Goal: Use online tool/utility: Utilize a website feature to perform a specific function

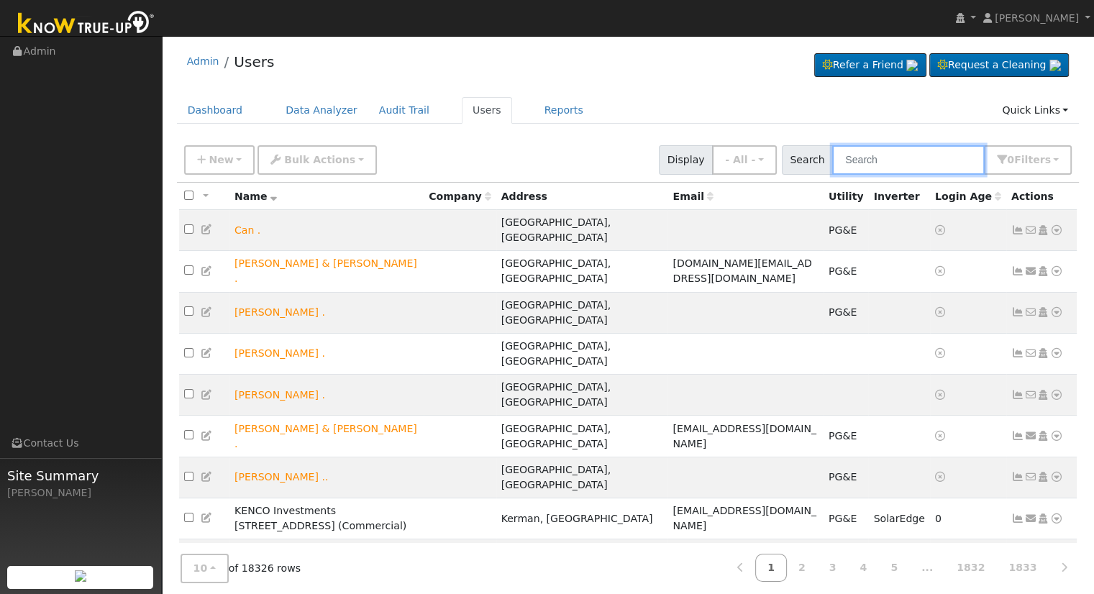
click at [950, 152] on input "text" at bounding box center [908, 159] width 153 height 29
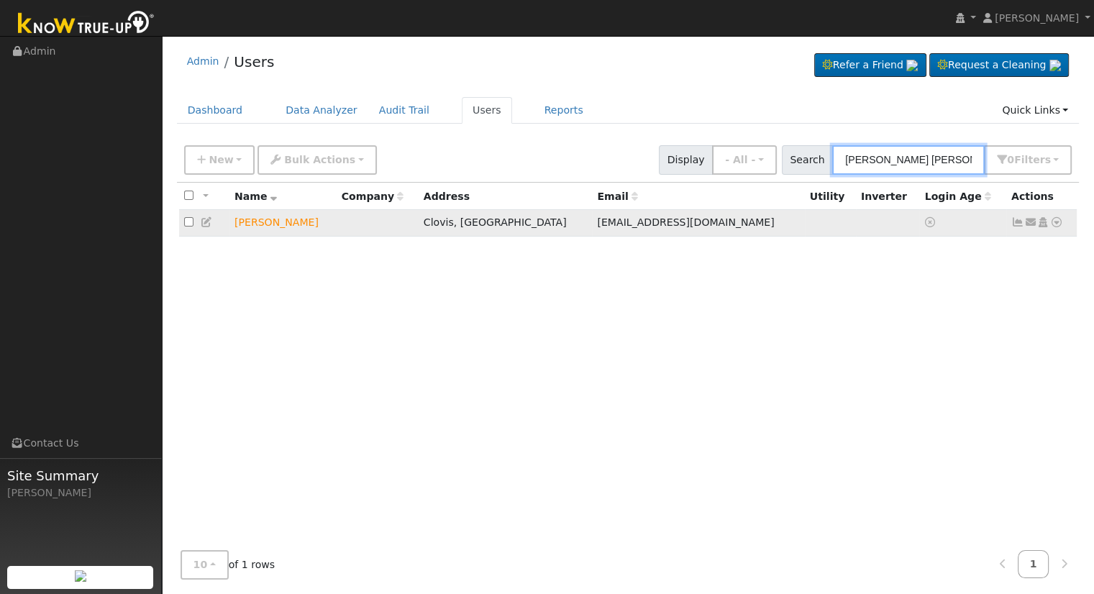
type input "john rod"
click at [1057, 222] on icon at bounding box center [1056, 222] width 13 height 10
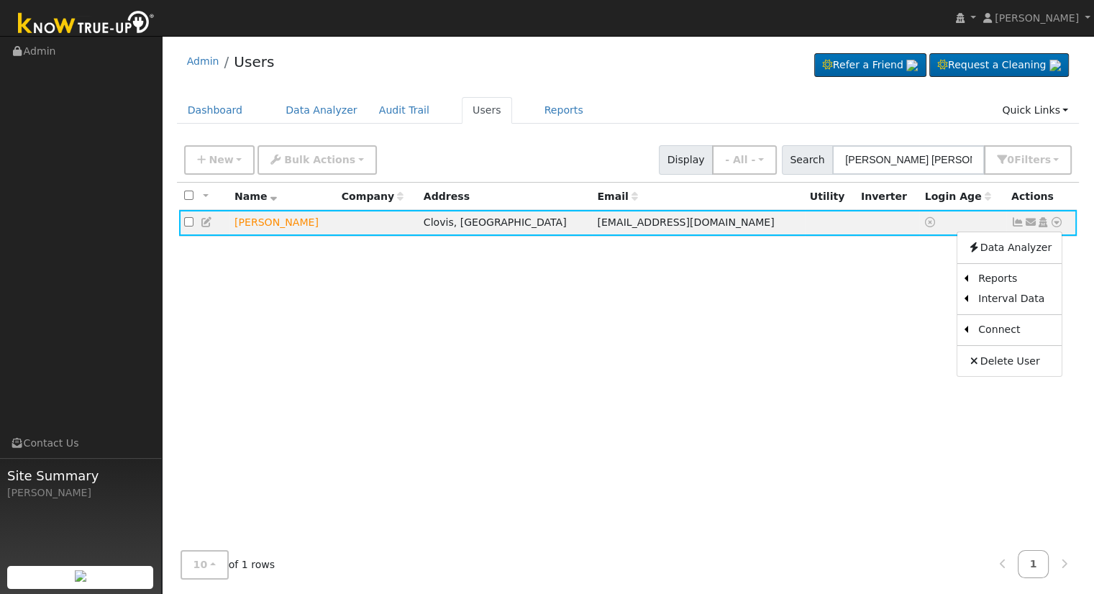
click at [626, 326] on div "All None All on page None on page Name Company Address Email Utility Inverter L…" at bounding box center [628, 361] width 903 height 357
click at [1057, 219] on icon at bounding box center [1056, 222] width 13 height 10
click at [927, 331] on link "Utility" at bounding box center [907, 332] width 100 height 20
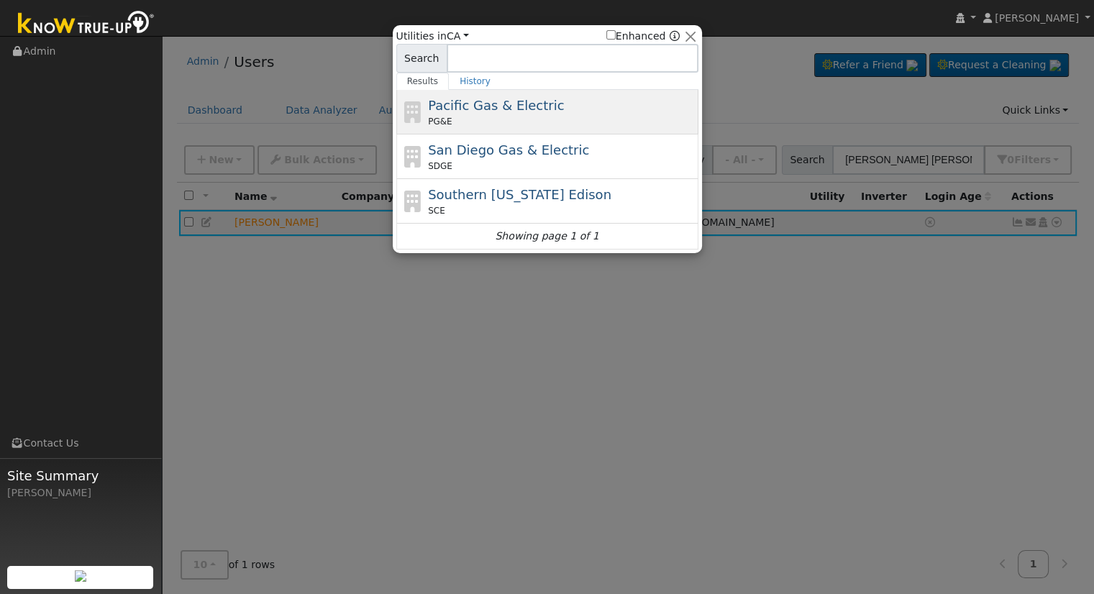
click at [521, 108] on span "Pacific Gas & Electric" at bounding box center [496, 105] width 136 height 15
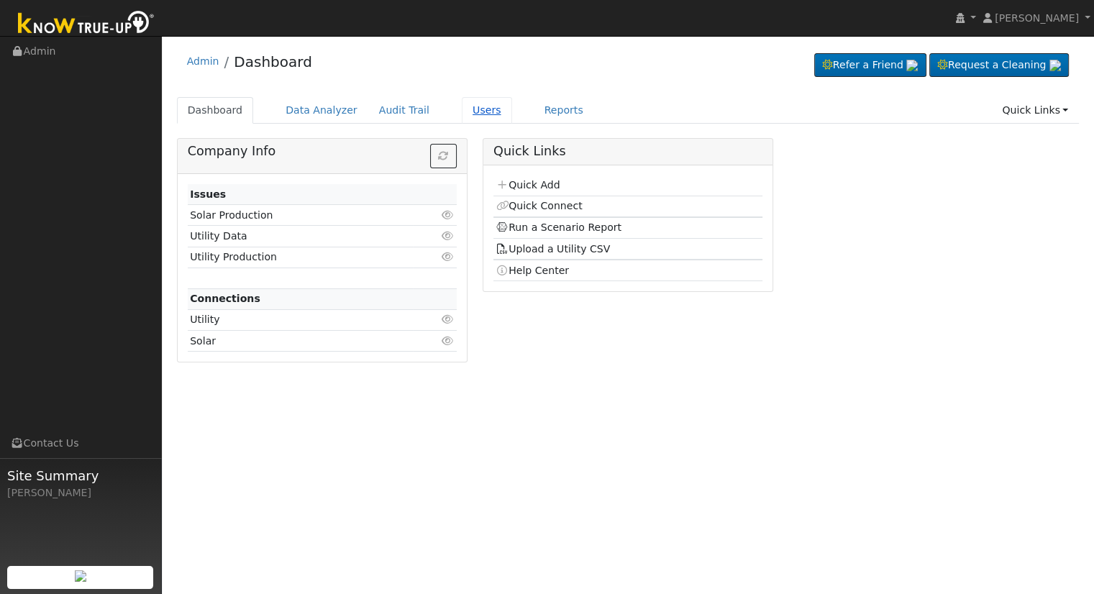
click at [462, 112] on link "Users" at bounding box center [487, 110] width 50 height 27
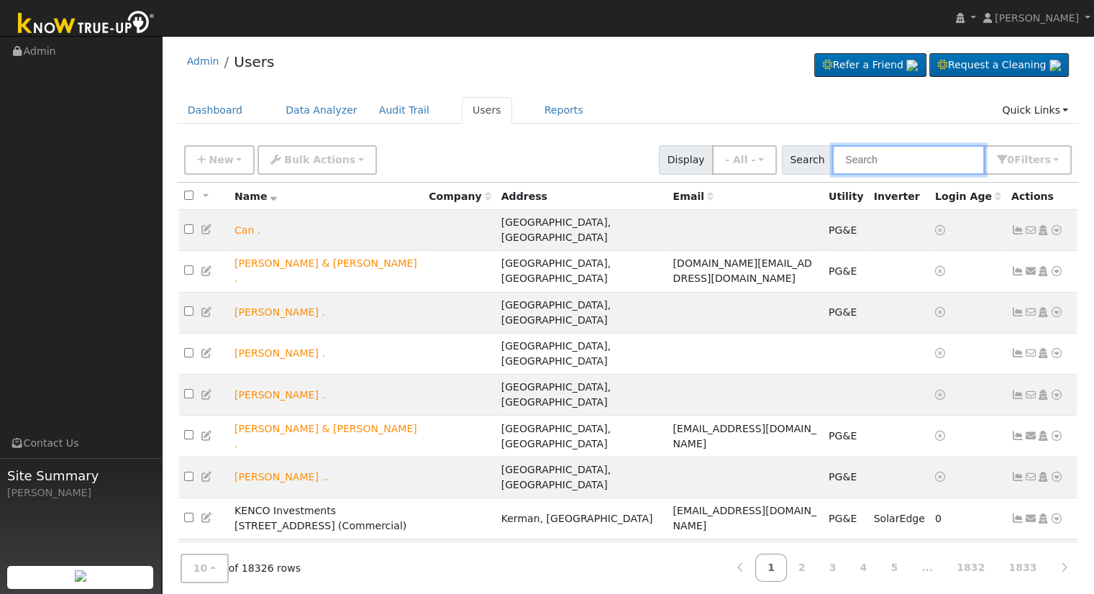
click at [913, 165] on input "text" at bounding box center [908, 159] width 153 height 29
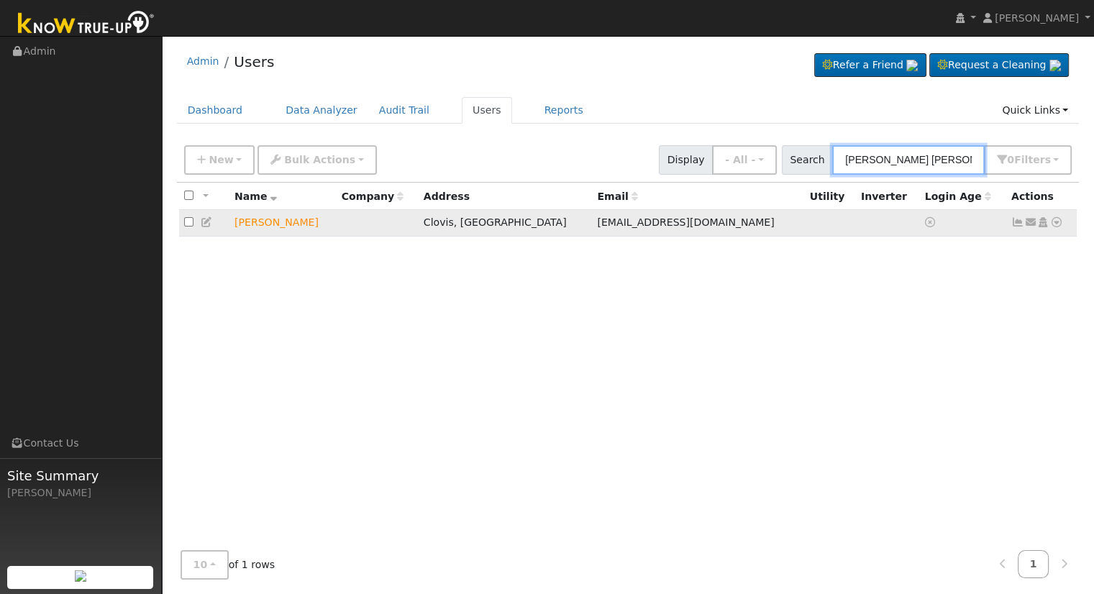
type input "john rod"
click at [1059, 223] on icon at bounding box center [1056, 222] width 13 height 10
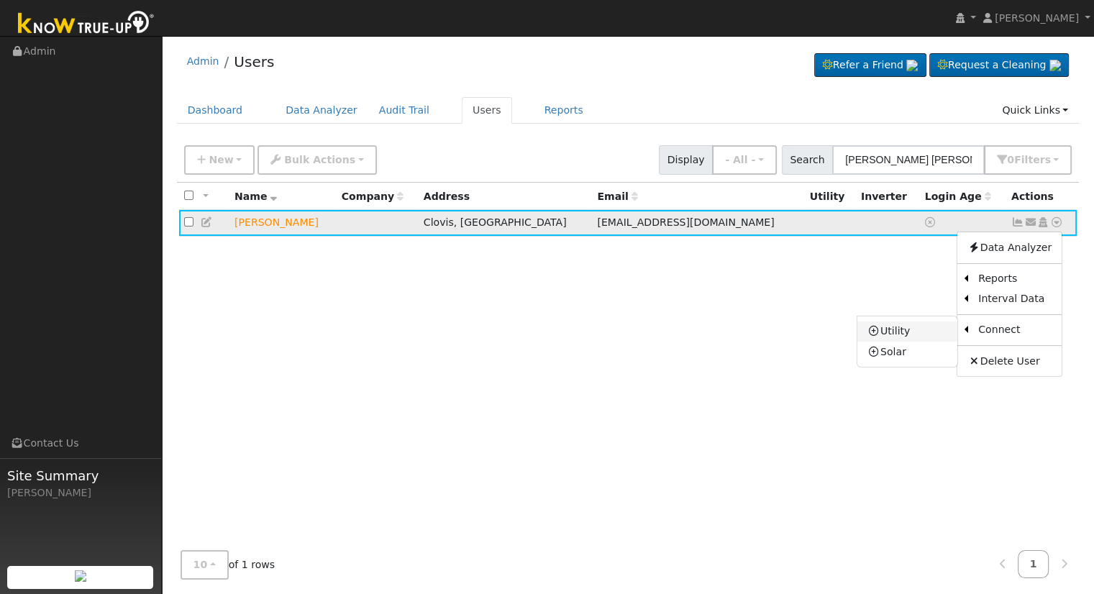
click at [908, 329] on link "Utility" at bounding box center [907, 332] width 100 height 20
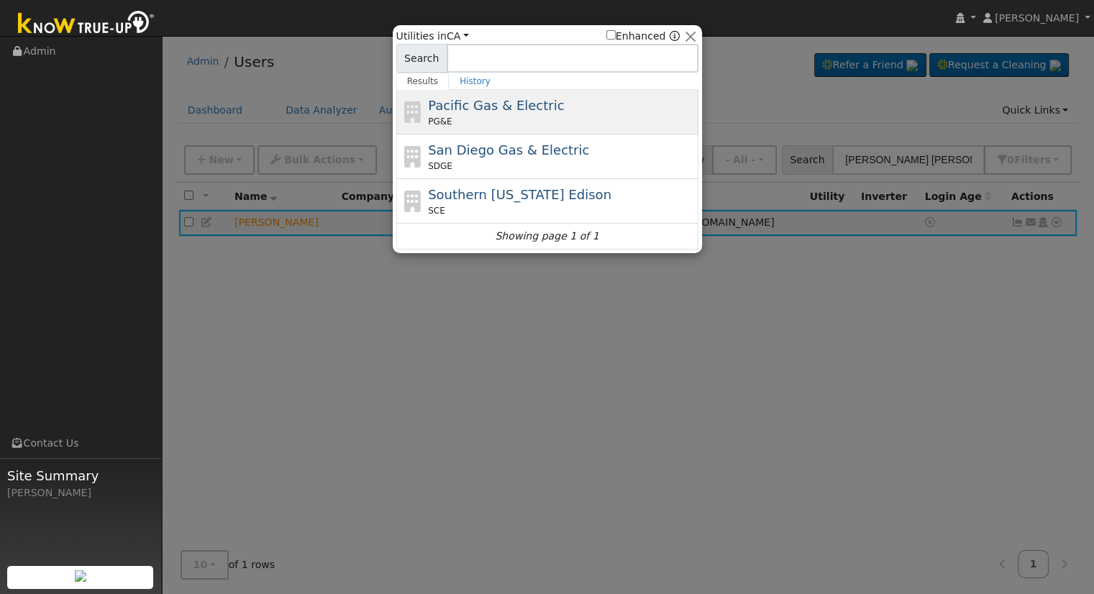
click at [498, 114] on div "Pacific Gas & Electric PG&E" at bounding box center [561, 112] width 267 height 32
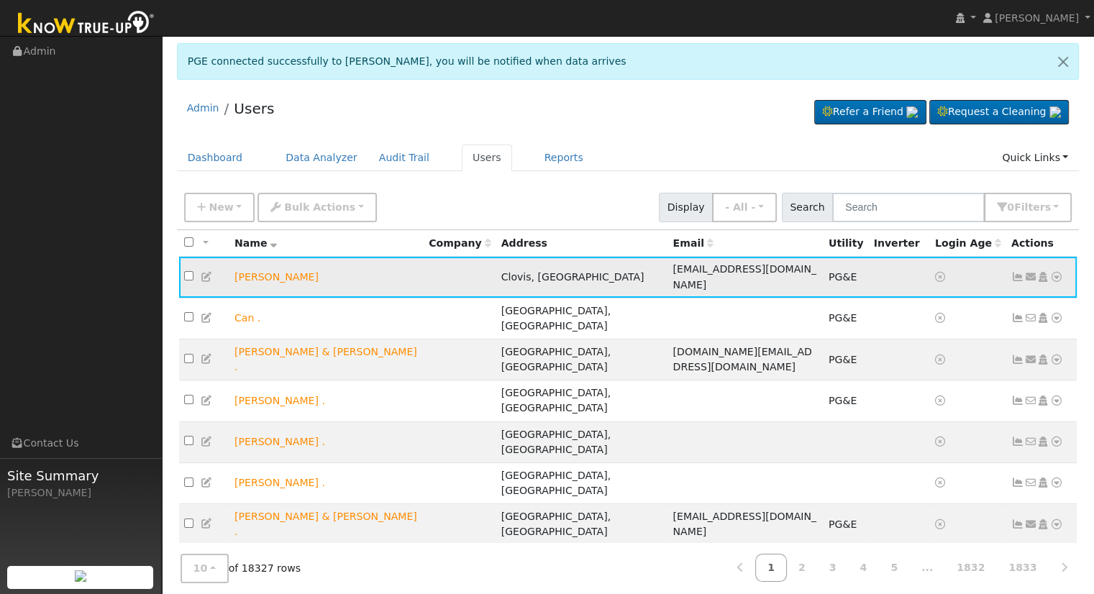
click at [1056, 272] on icon at bounding box center [1056, 277] width 13 height 10
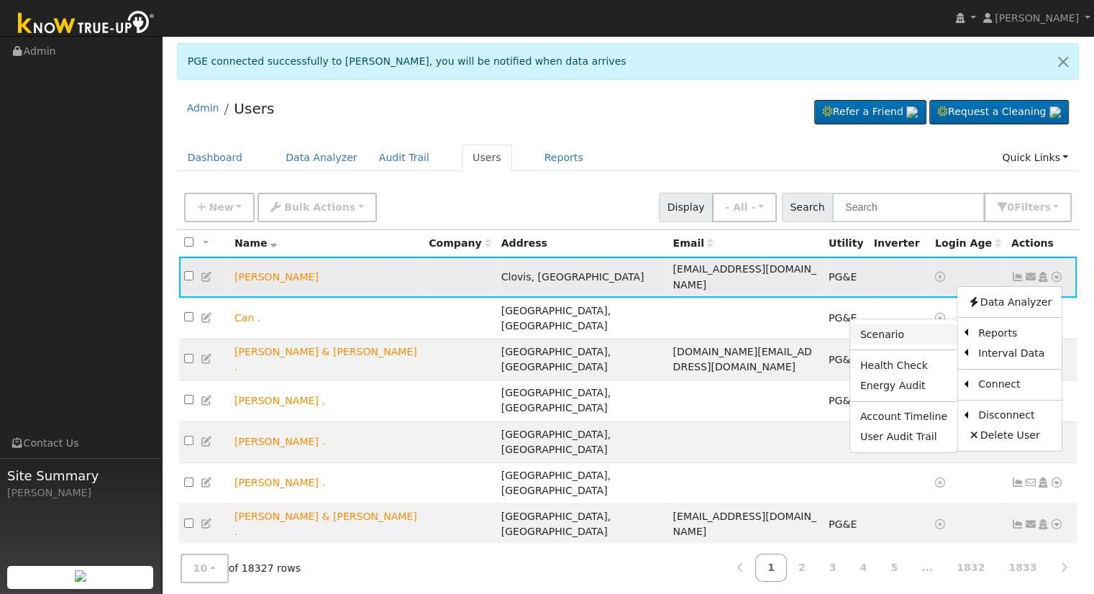
click at [906, 324] on link "Scenario" at bounding box center [903, 334] width 107 height 20
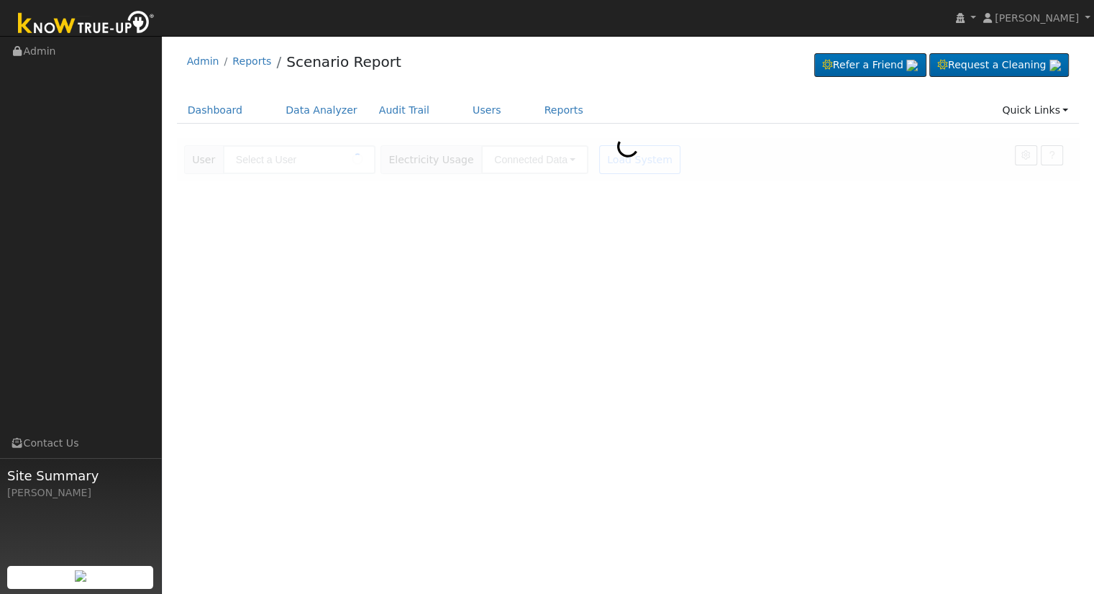
type input "[PERSON_NAME]"
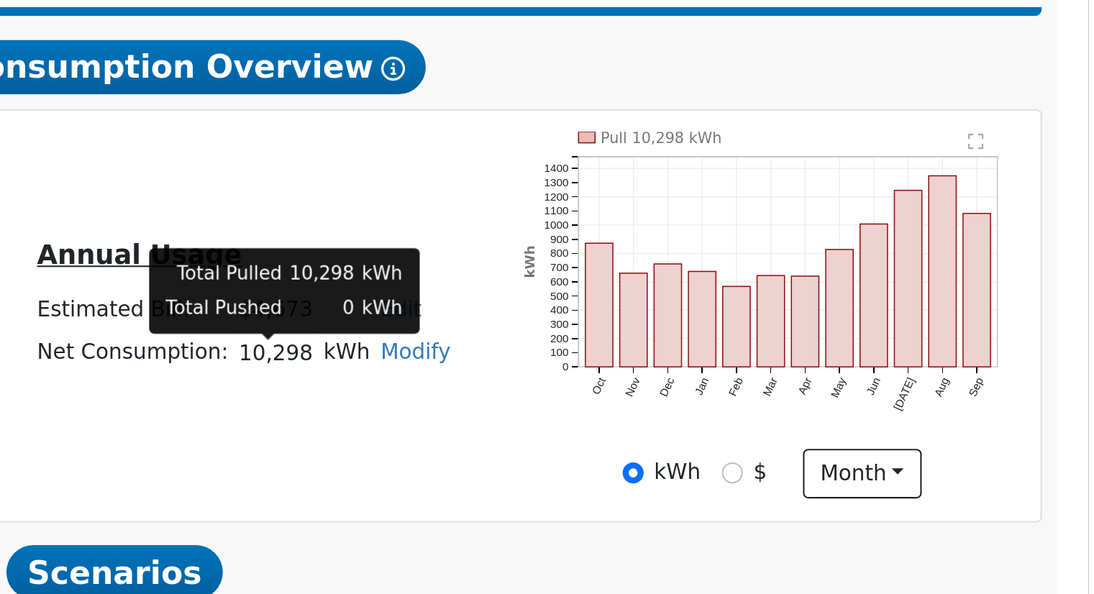
click at [709, 465] on div "Annual Usage Estimated Bill: $4,673 Edit Estimated Bill $ Annual Net Consumptio…" at bounding box center [689, 426] width 252 height 77
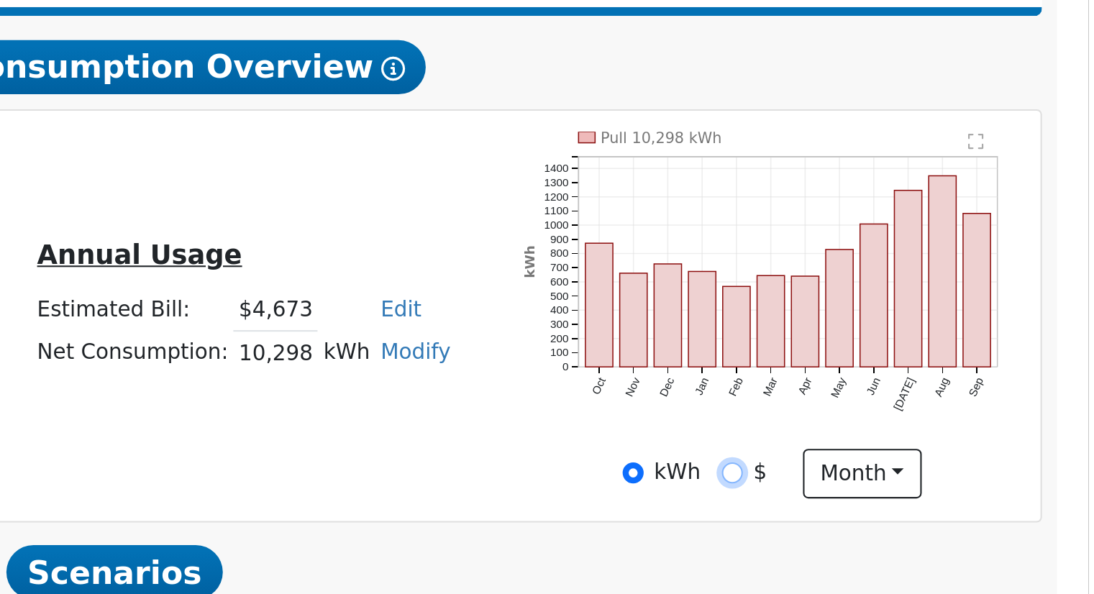
click at [923, 507] on input "$" at bounding box center [924, 502] width 10 height 10
radio input "true"
radio input "false"
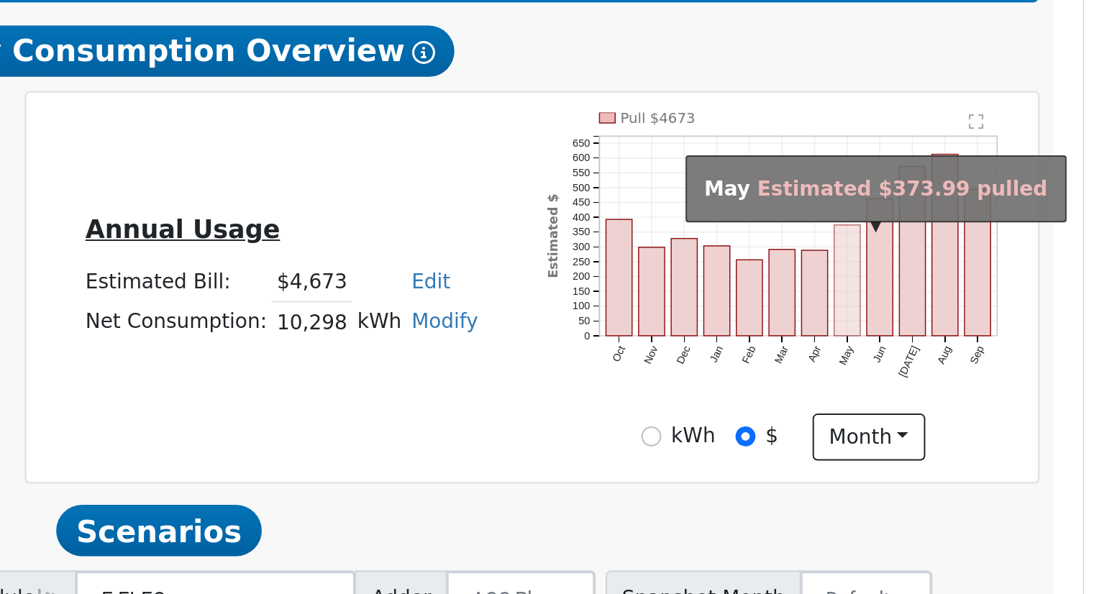
click at [972, 406] on rect "onclick=""" at bounding box center [974, 418] width 13 height 56
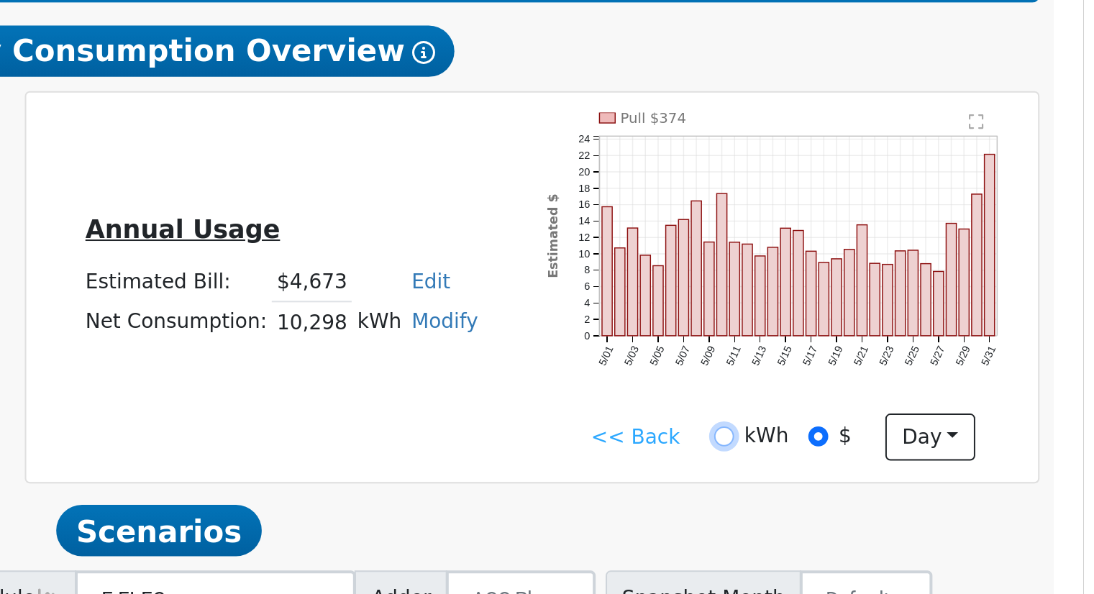
click at [914, 499] on input "kWh" at bounding box center [913, 496] width 10 height 10
radio input "true"
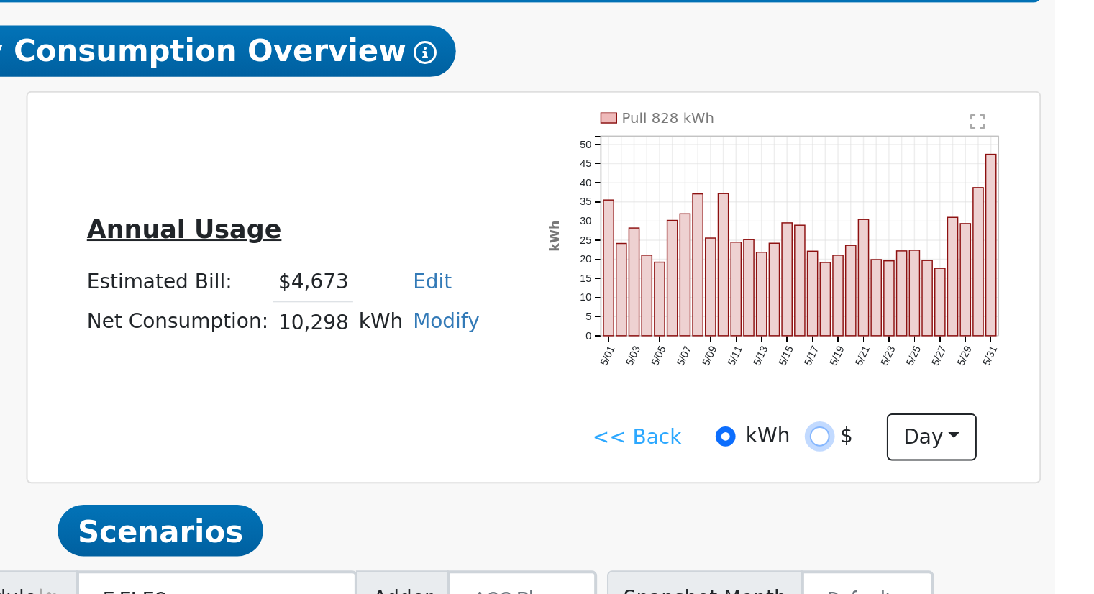
click at [958, 500] on input "$" at bounding box center [960, 496] width 10 height 10
radio input "true"
radio input "false"
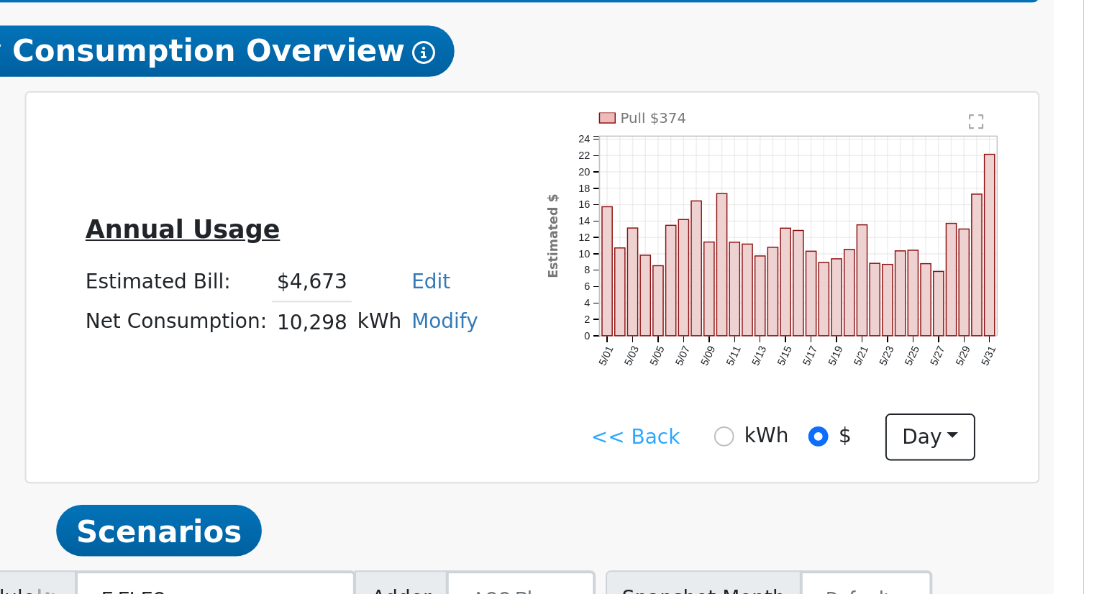
click at [860, 498] on link "<< Back" at bounding box center [868, 496] width 45 height 15
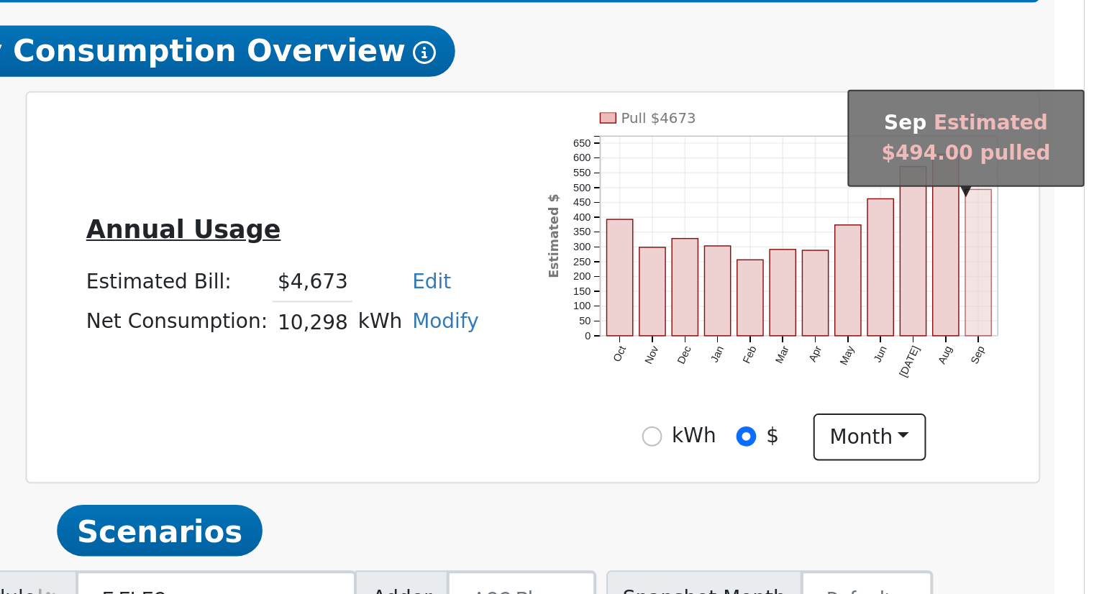
click at [1043, 389] on rect "onclick=""" at bounding box center [1040, 409] width 13 height 74
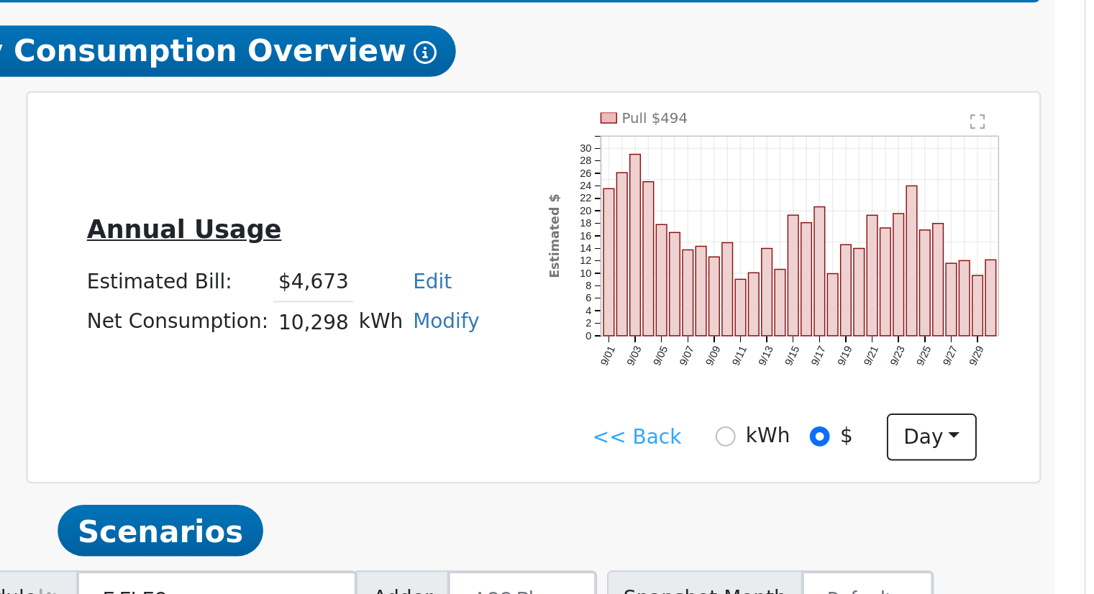
click at [960, 477] on icon "Pull $494 9/01 9/03 9/05 9/07 9/09 9/11 9/13 9/15 9/17 9/19 9/21 9/23 9/25 9/27…" at bounding box center [942, 408] width 237 height 150
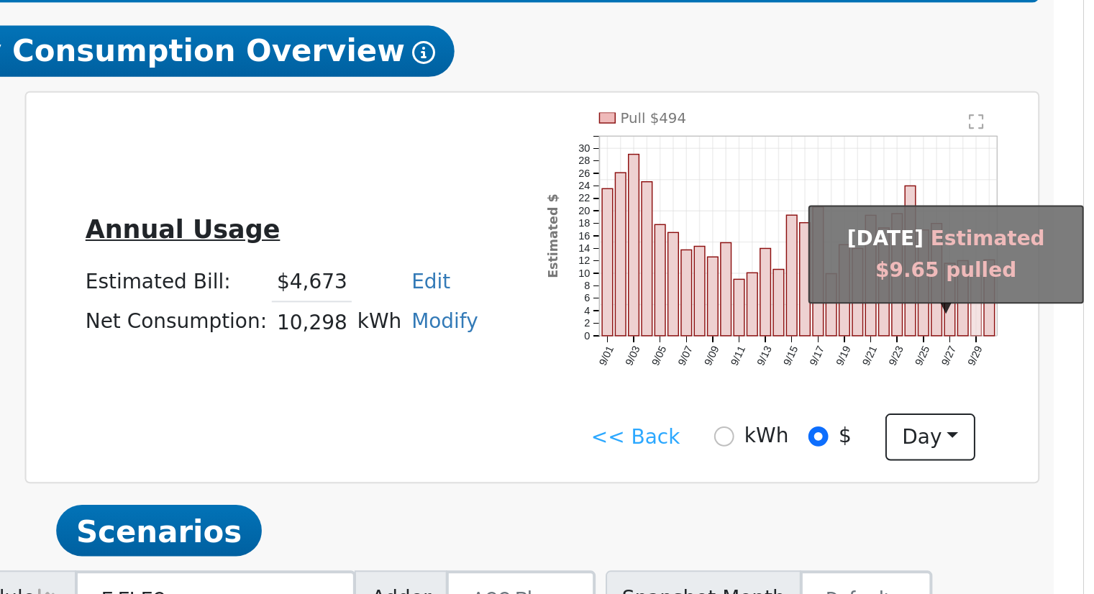
click at [1038, 445] on rect "onclick=""" at bounding box center [1039, 430] width 5 height 30
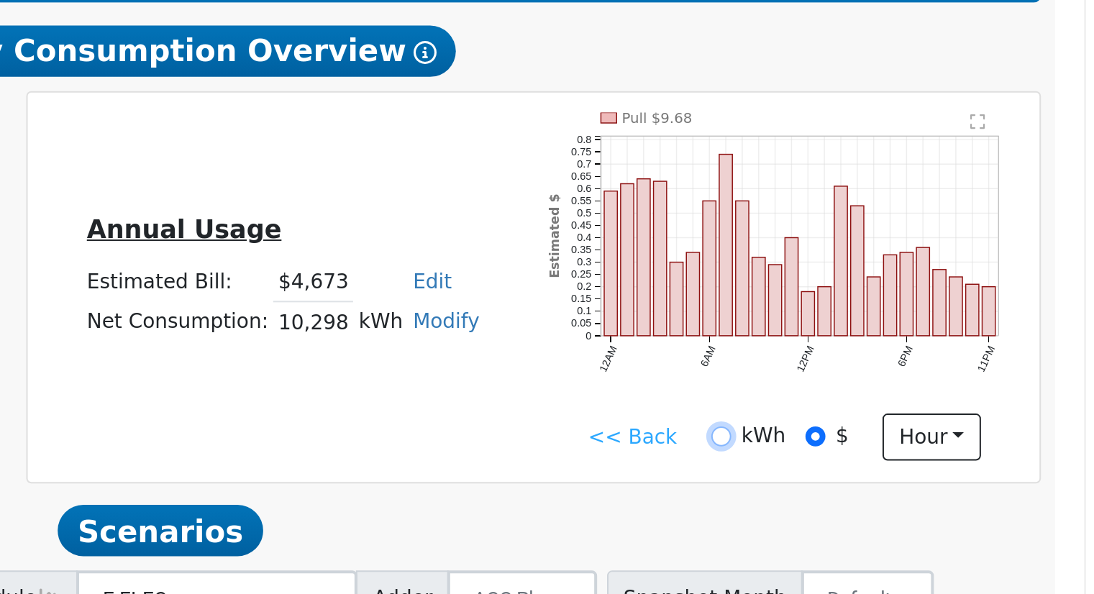
click at [910, 499] on input "kWh" at bounding box center [911, 496] width 10 height 10
radio input "true"
radio input "false"
click at [857, 501] on link "<< Back" at bounding box center [866, 496] width 45 height 15
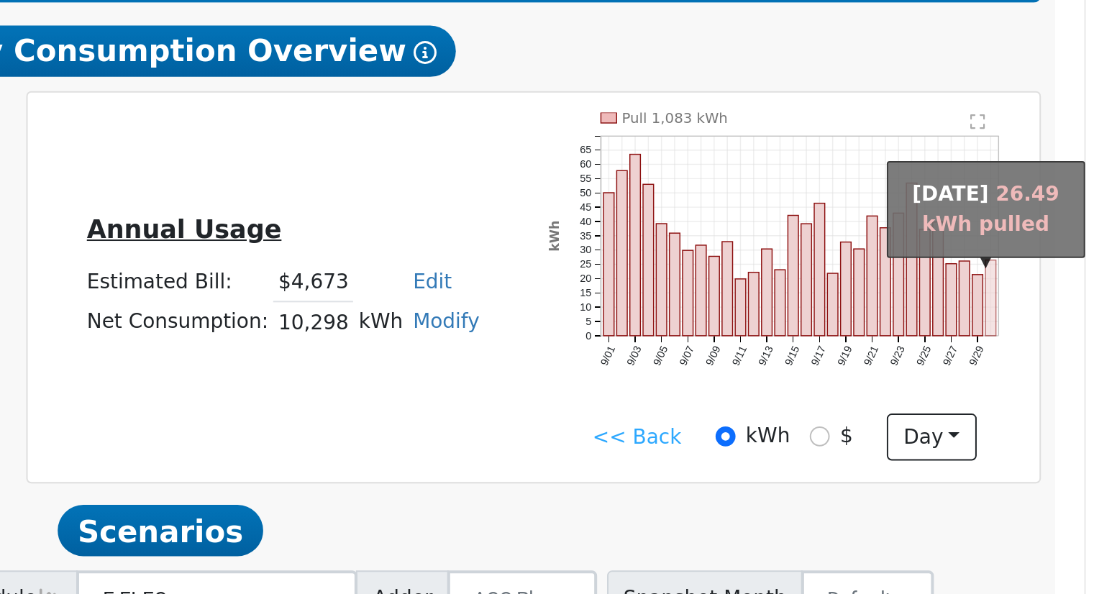
click at [1046, 437] on rect "onclick=""" at bounding box center [1046, 426] width 5 height 38
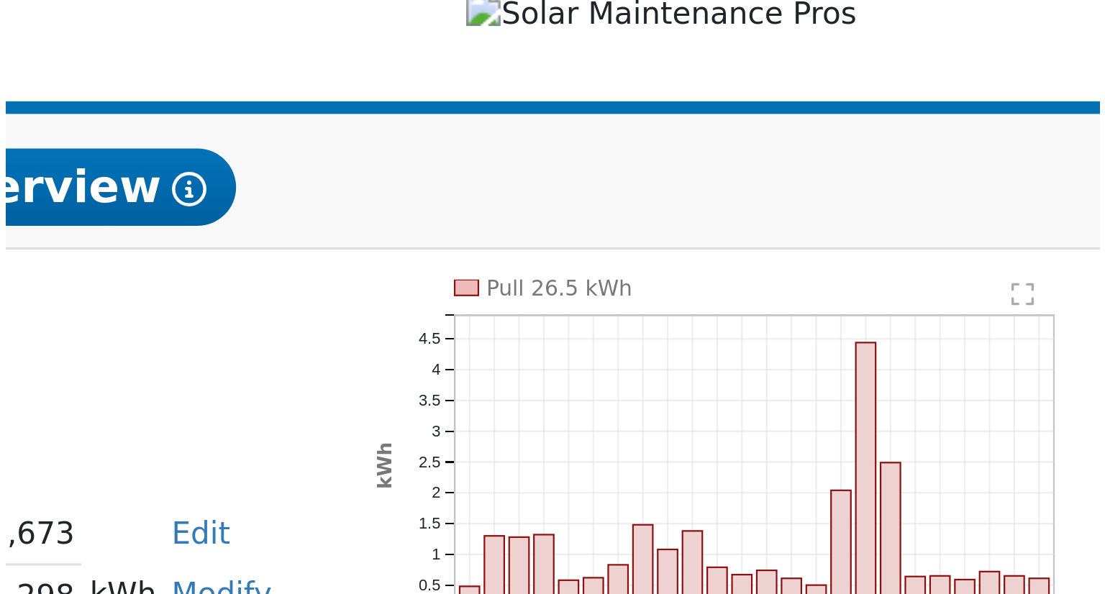
scroll to position [6, 0]
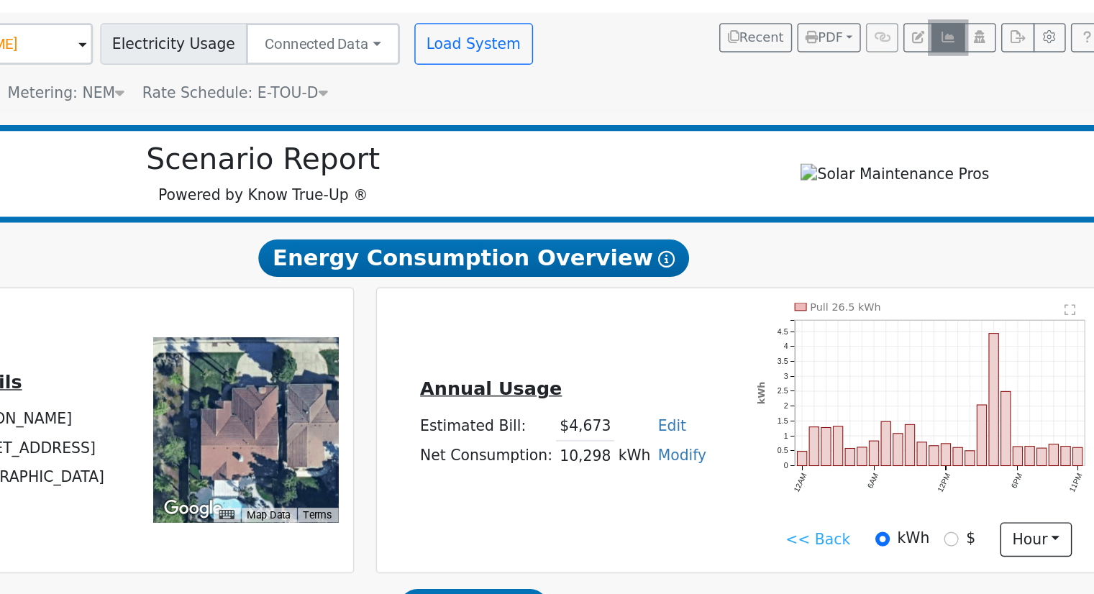
click at [960, 147] on icon "button" at bounding box center [955, 149] width 11 height 9
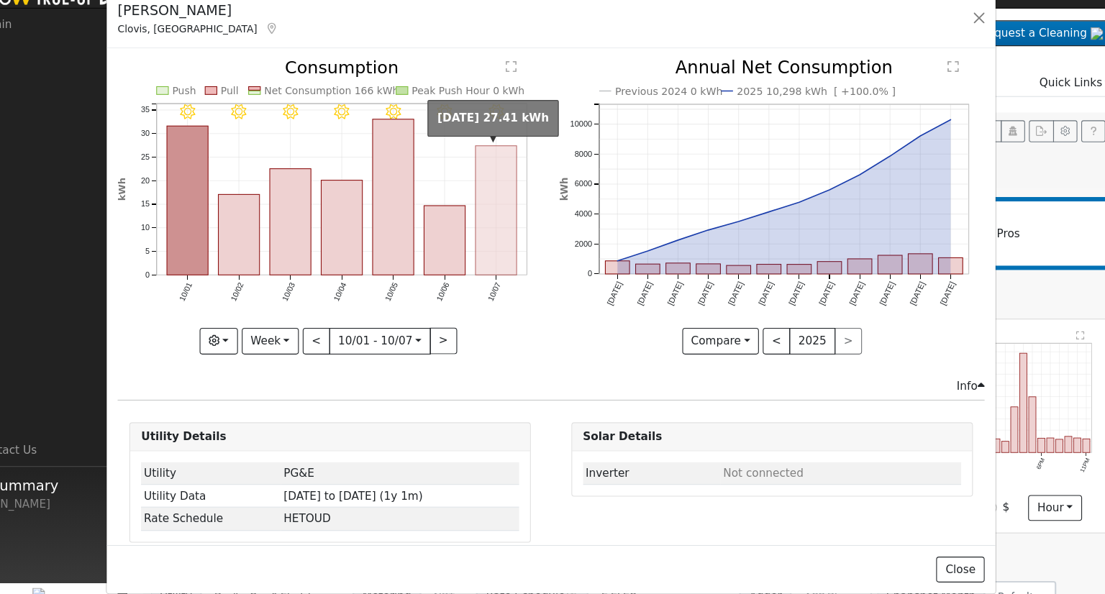
click at [494, 234] on rect "onclick=""" at bounding box center [502, 222] width 38 height 119
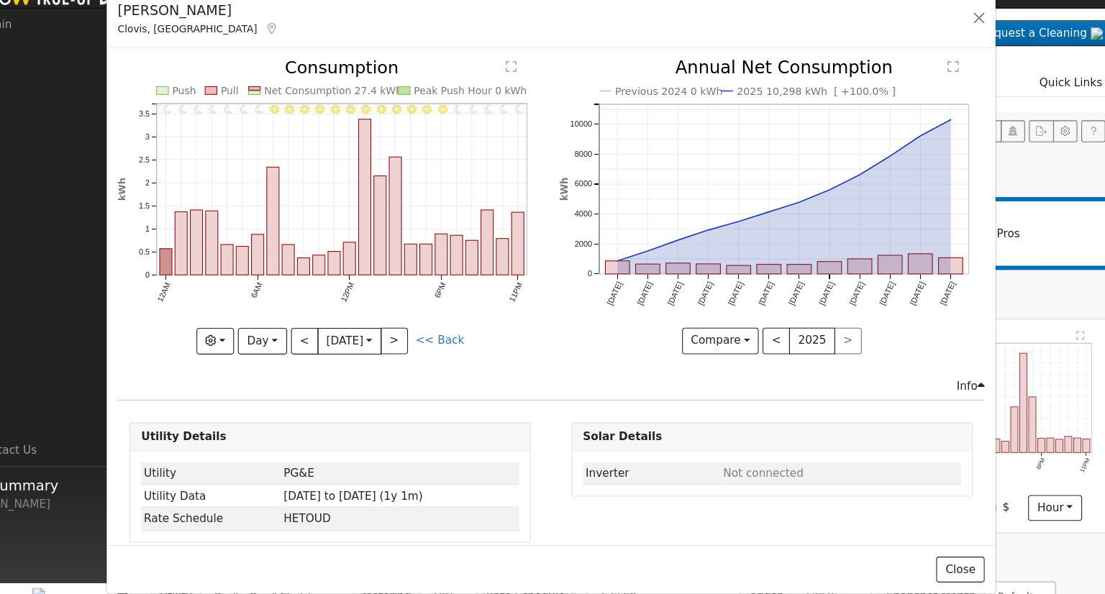
click at [796, 45] on div "[PERSON_NAME] Clovis, [GEOGRAPHIC_DATA] Default Account Default Account [STREET…" at bounding box center [552, 46] width 819 height 55
click at [323, 338] on button "<" at bounding box center [325, 343] width 25 height 24
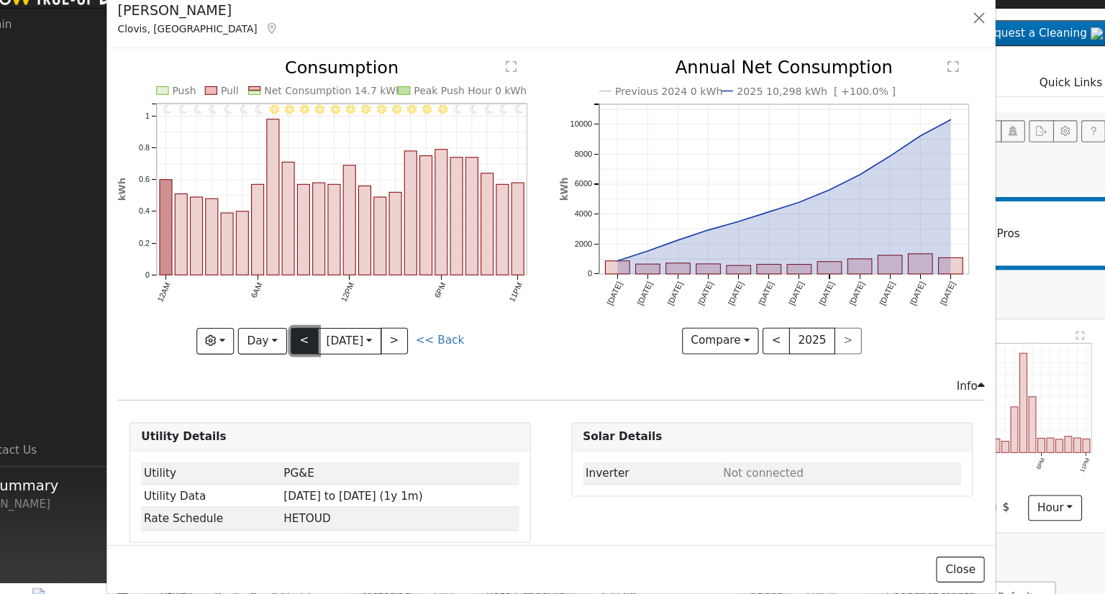
click at [318, 337] on button "<" at bounding box center [325, 343] width 25 height 24
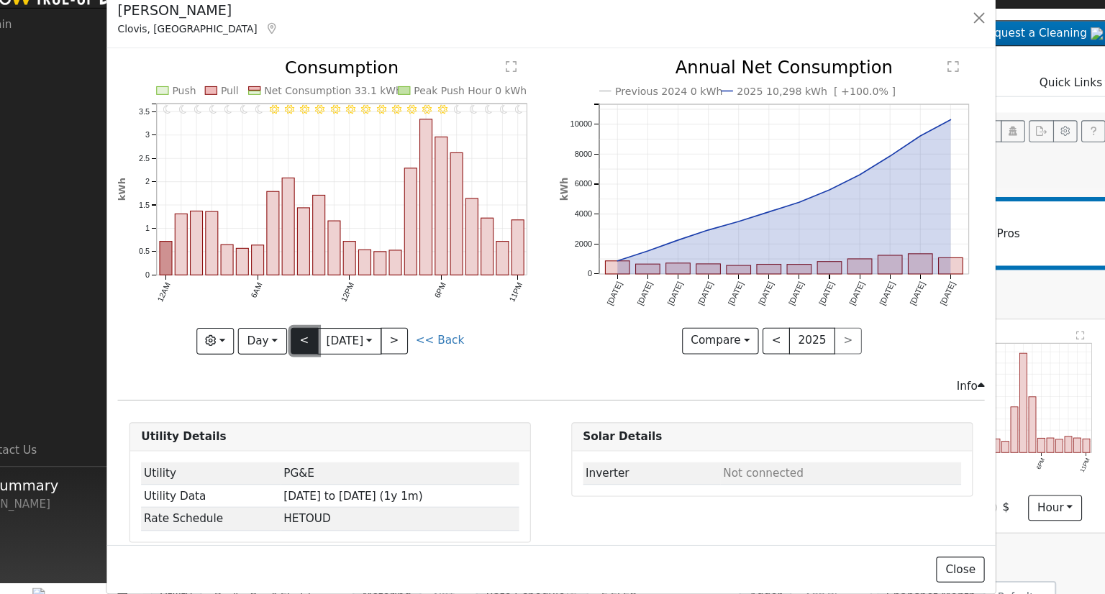
click at [313, 337] on button "<" at bounding box center [325, 343] width 25 height 24
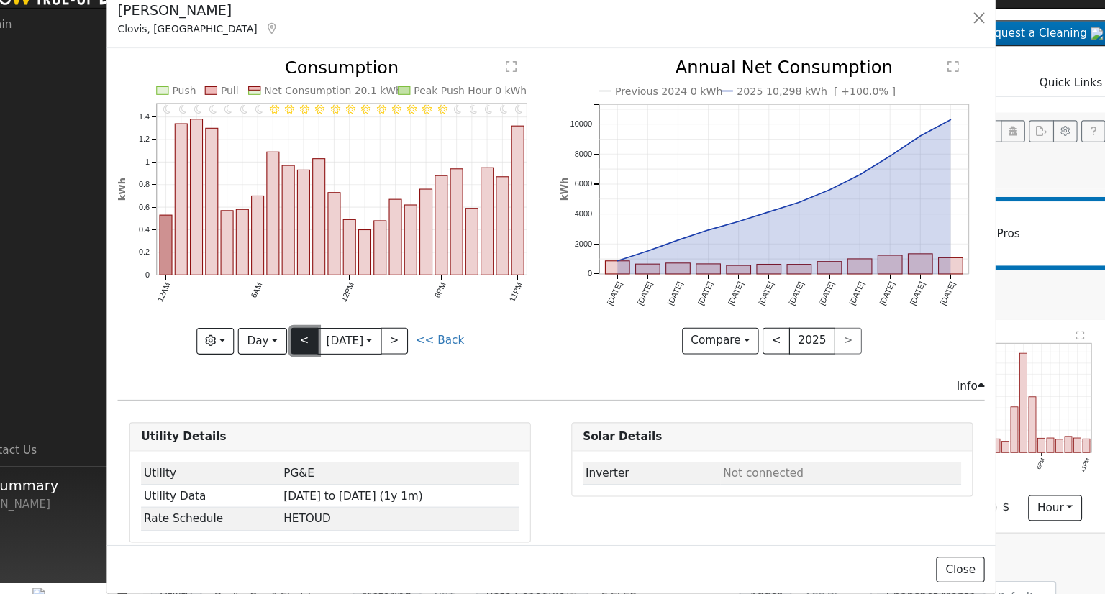
click at [324, 337] on button "<" at bounding box center [325, 343] width 25 height 24
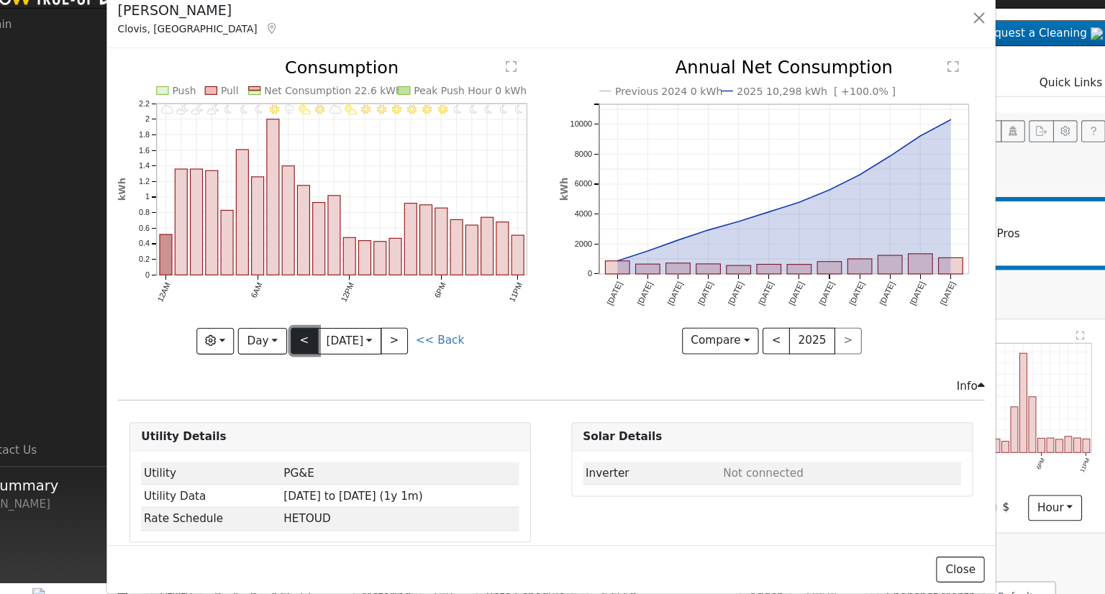
click at [325, 337] on button "<" at bounding box center [325, 343] width 25 height 24
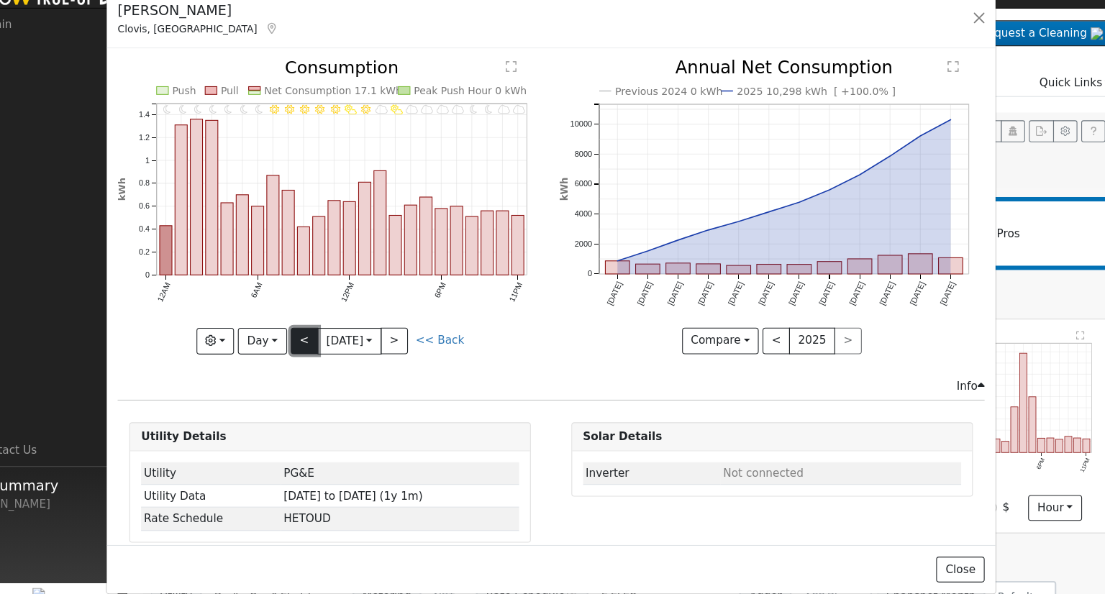
click at [325, 337] on button "<" at bounding box center [325, 343] width 25 height 24
type input "[DATE]"
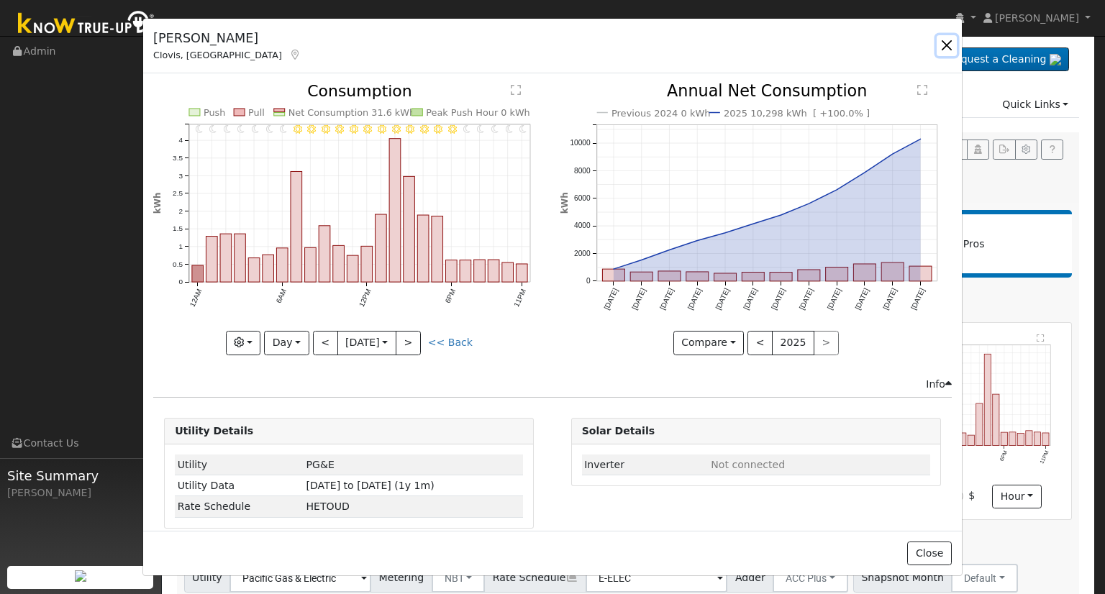
click at [945, 46] on button "button" at bounding box center [947, 45] width 20 height 20
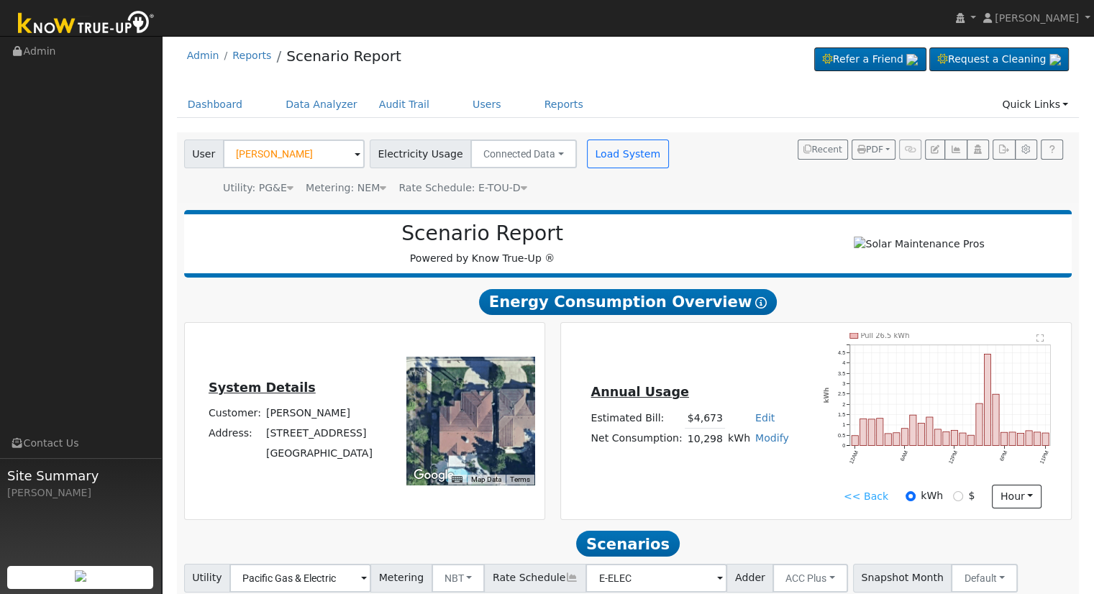
click at [691, 77] on div "Admin Reports Scenario Report Refer a Friend Request a Cleaning" at bounding box center [628, 59] width 903 height 44
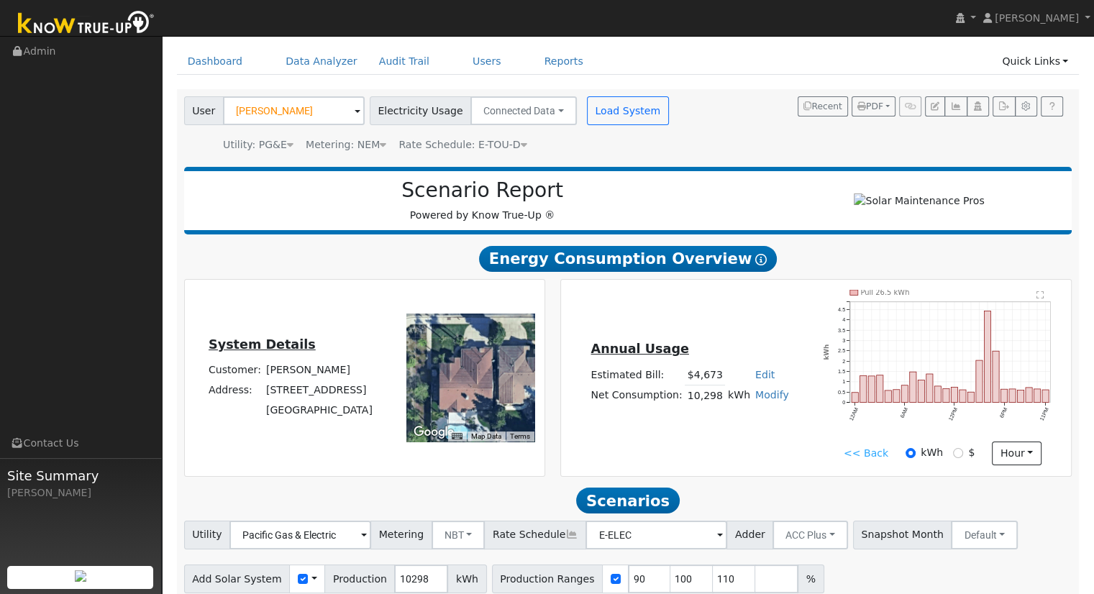
scroll to position [112, 0]
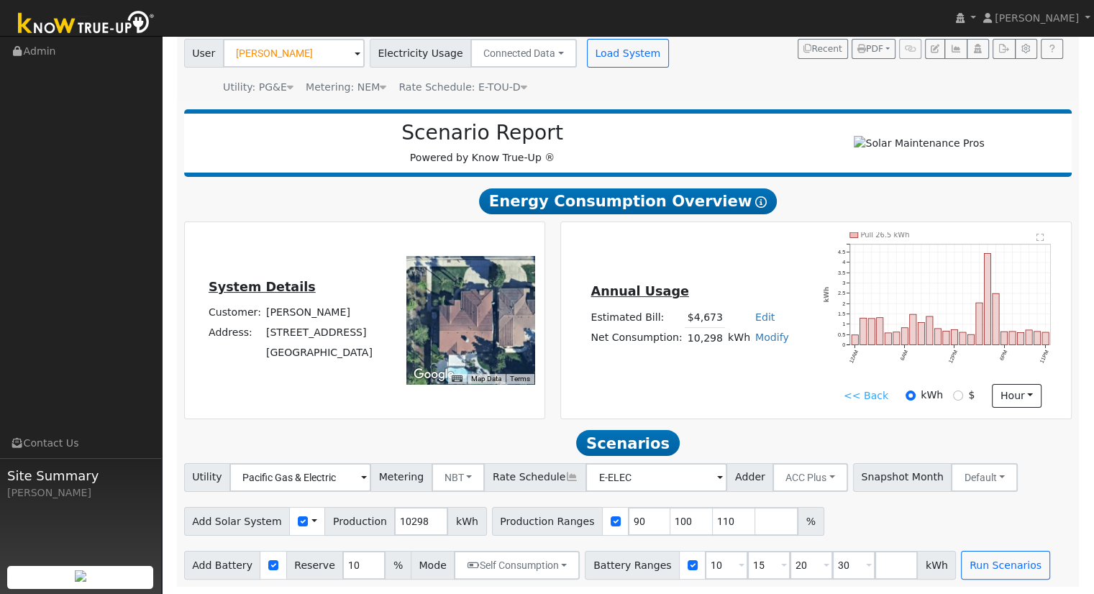
click at [870, 392] on link "<< Back" at bounding box center [866, 395] width 45 height 15
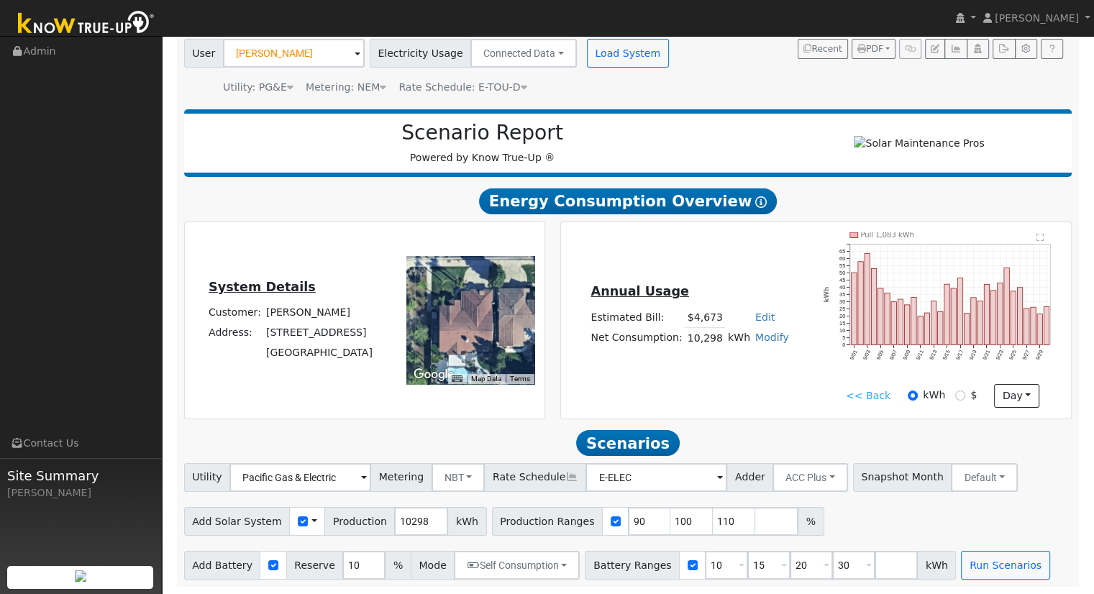
click at [864, 393] on link "<< Back" at bounding box center [868, 395] width 45 height 15
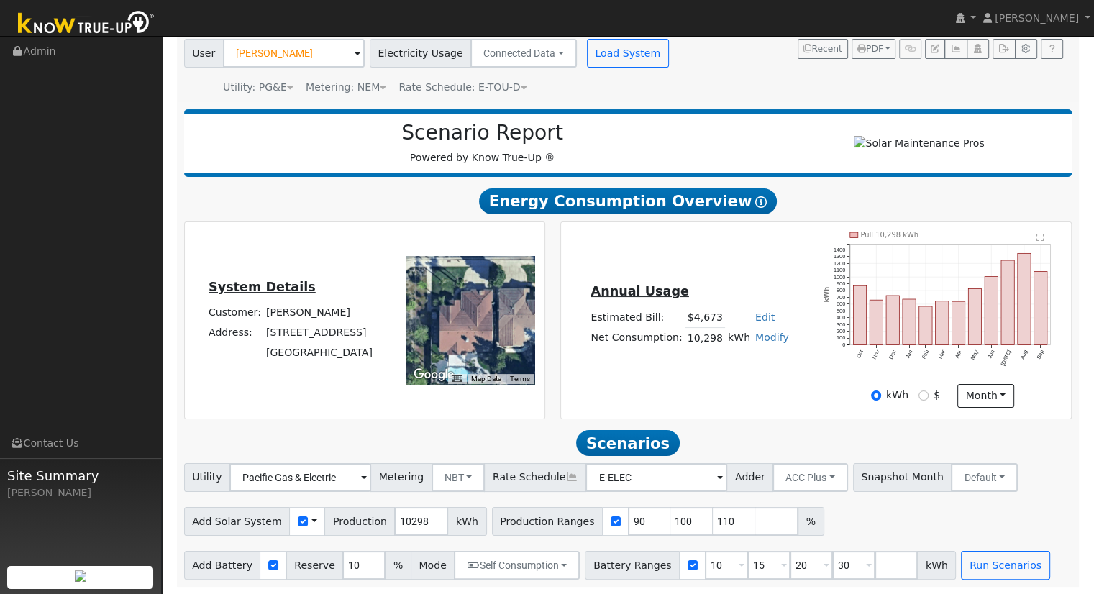
click at [755, 337] on link "Modify" at bounding box center [772, 338] width 34 height 12
click at [737, 358] on link "Add Consumption" at bounding box center [718, 360] width 120 height 20
type input "10298"
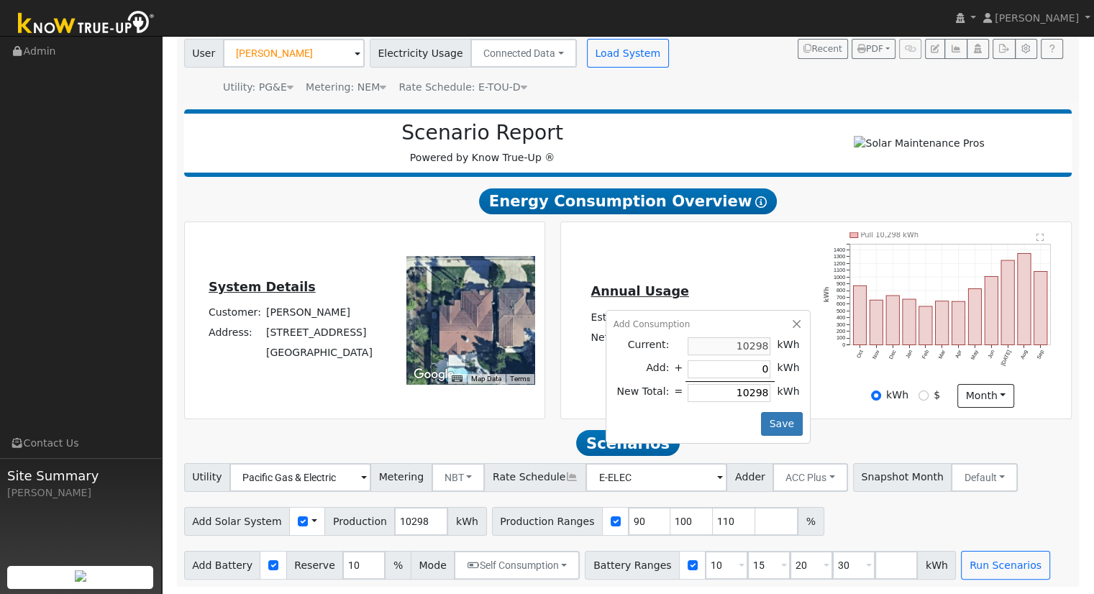
type input "1"
type input "10299"
type input "15"
type input "10313"
type input "150"
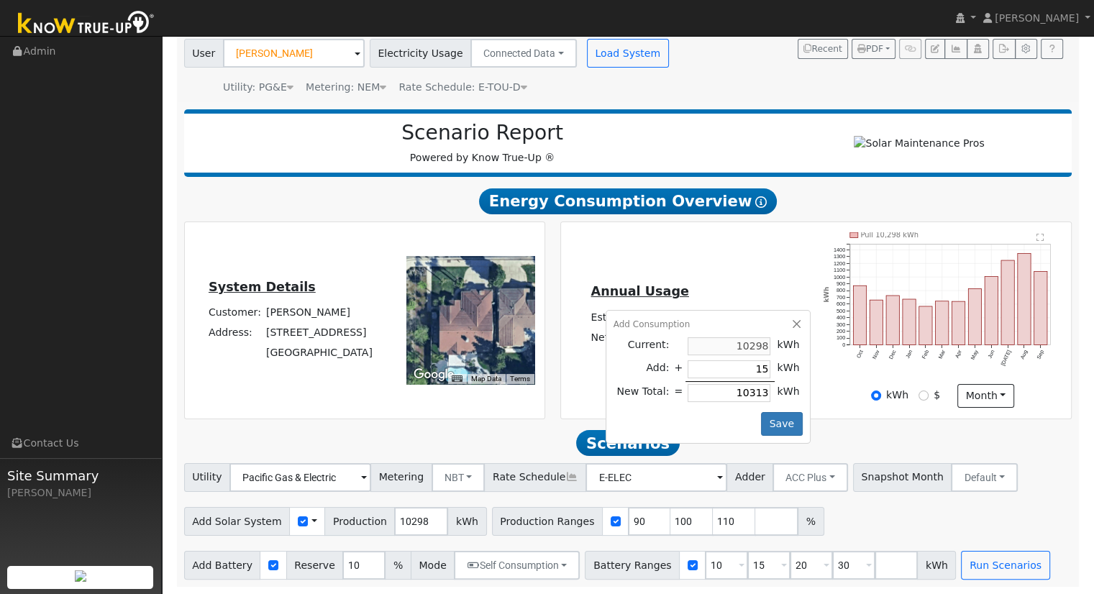
type input "10448"
type input "1500"
type input "11798"
type input "1500"
click at [768, 421] on button "Save" at bounding box center [782, 424] width 42 height 24
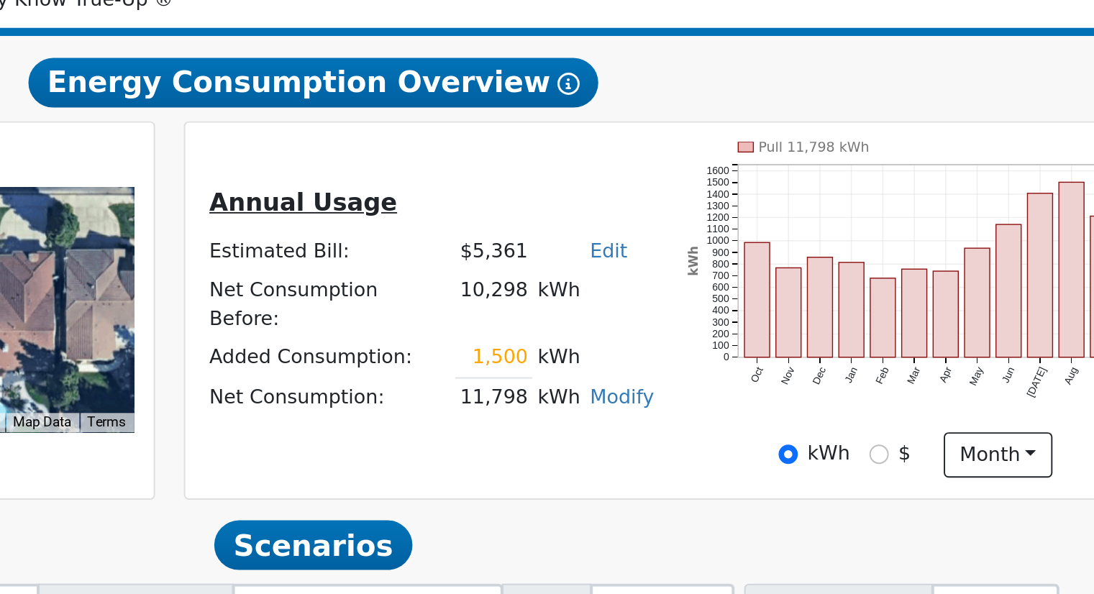
scroll to position [111, 0]
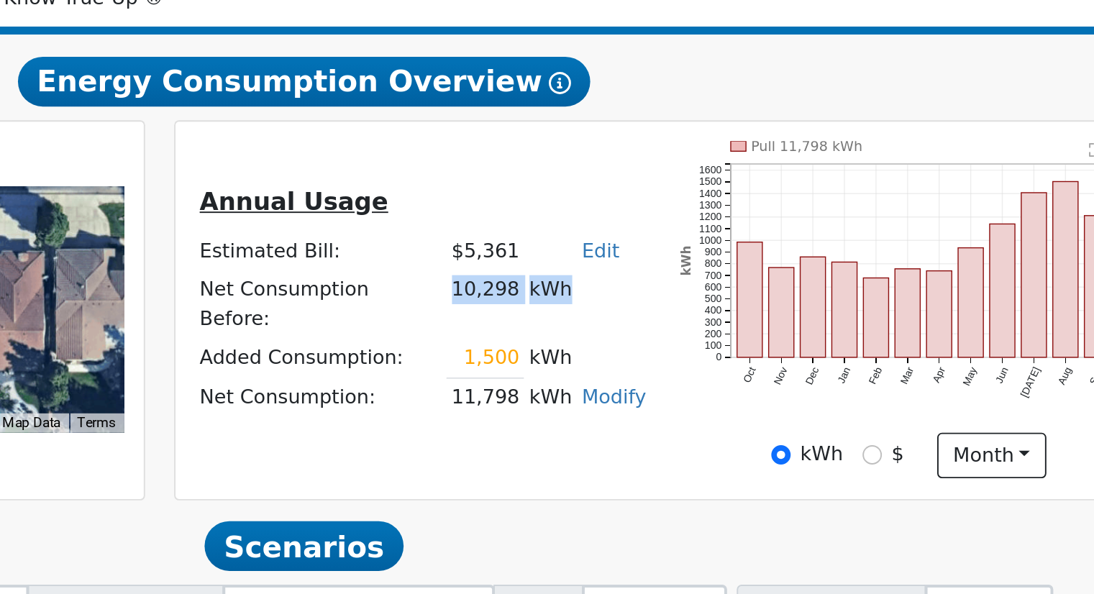
drag, startPoint x: 703, startPoint y: 315, endPoint x: 760, endPoint y: 319, distance: 57.7
click at [760, 319] on tr "Net Consumption Before: 10,298 kWh" at bounding box center [689, 317] width 237 height 35
drag, startPoint x: 709, startPoint y: 336, endPoint x: 758, endPoint y: 340, distance: 49.8
click at [758, 340] on tr "Added Consumption: 1,500 kWh" at bounding box center [689, 345] width 237 height 21
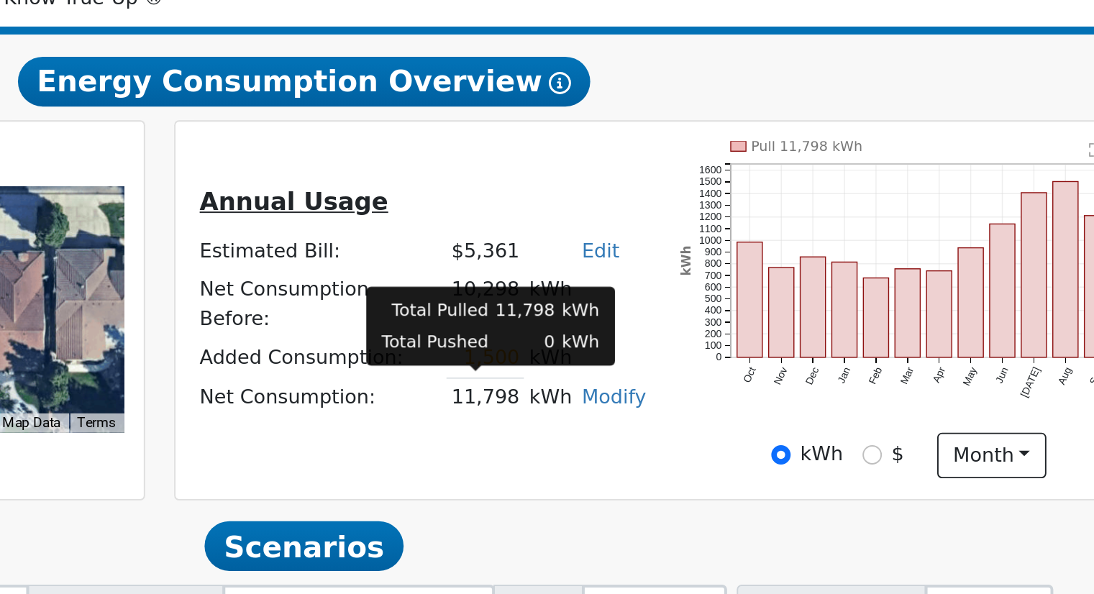
drag, startPoint x: 700, startPoint y: 357, endPoint x: 722, endPoint y: 359, distance: 22.4
click at [722, 359] on td "11,798" at bounding box center [722, 365] width 40 height 21
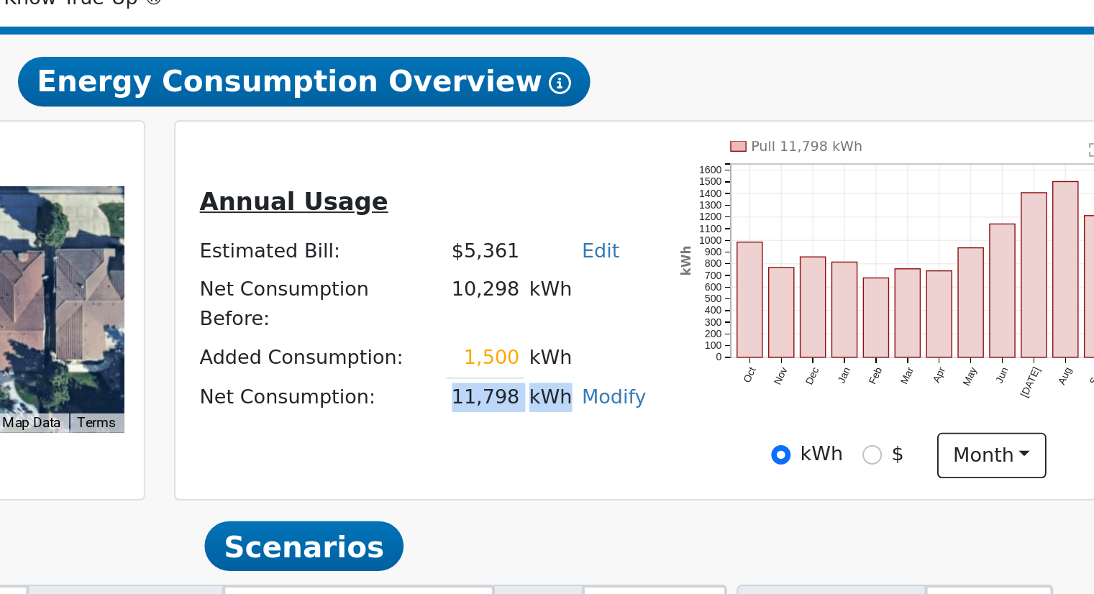
drag, startPoint x: 704, startPoint y: 358, endPoint x: 757, endPoint y: 363, distance: 54.3
click at [757, 363] on tr "Net Consumption: 11,798 kWh Modify Edit Consumption Add Electric Vehicle Add Co…" at bounding box center [689, 365] width 237 height 21
click at [724, 368] on div "Annual Usage Estimated Bill: $5,361 Edit Estimated Bill $ Annual Net Consumptio…" at bounding box center [689, 320] width 252 height 132
drag, startPoint x: 704, startPoint y: 358, endPoint x: 756, endPoint y: 362, distance: 52.0
click at [756, 362] on tr "Net Consumption: 11,798 kWh Modify Edit Consumption Add Electric Vehicle Add Co…" at bounding box center [689, 365] width 237 height 21
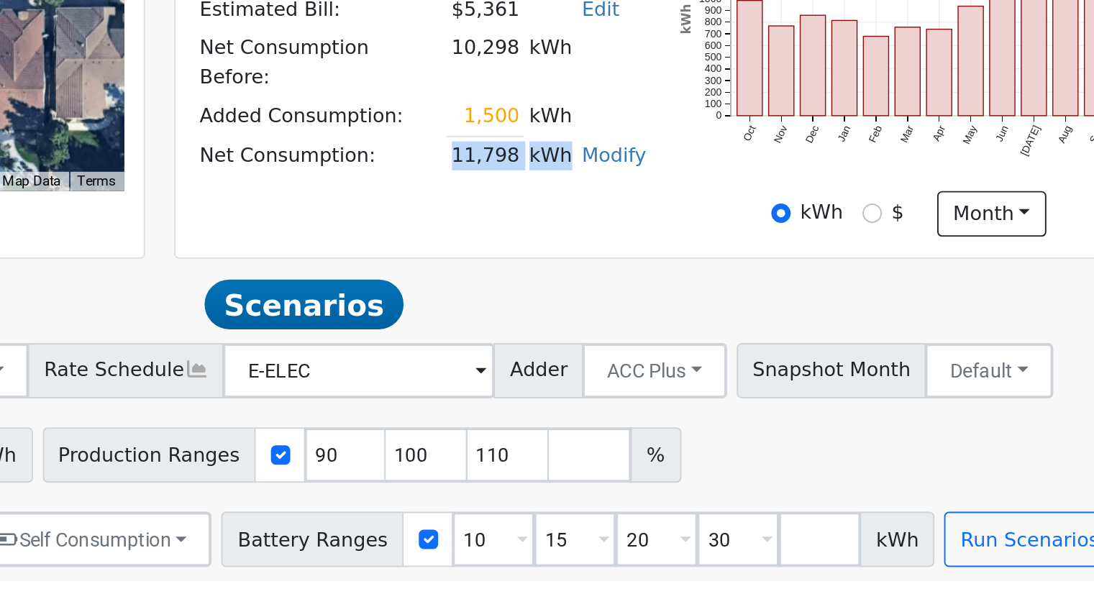
scroll to position [111, 0]
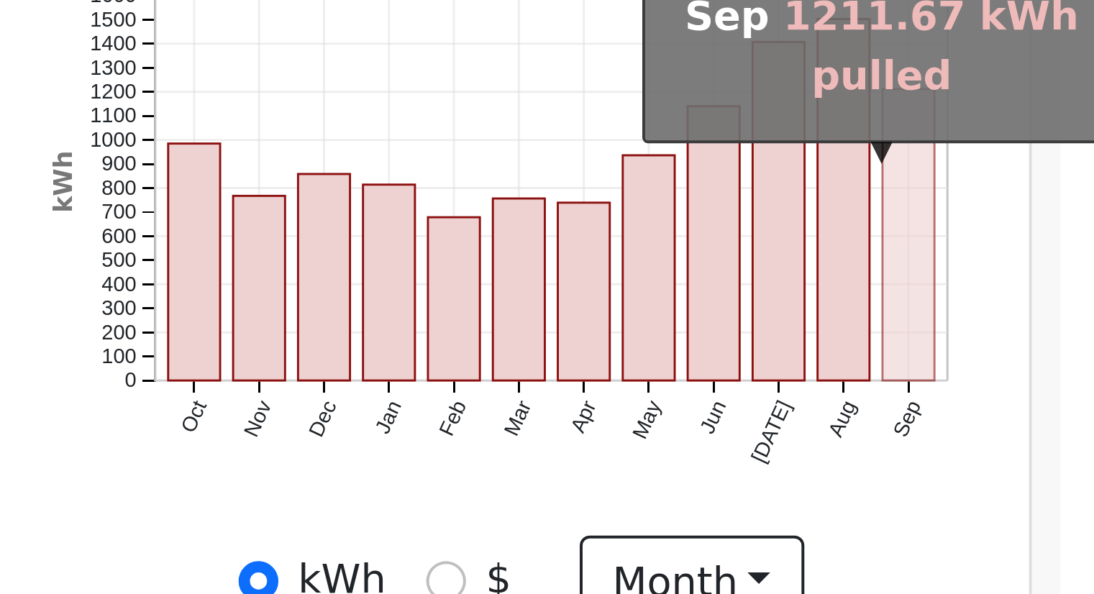
click at [1039, 316] on rect "onclick=""" at bounding box center [1040, 308] width 13 height 74
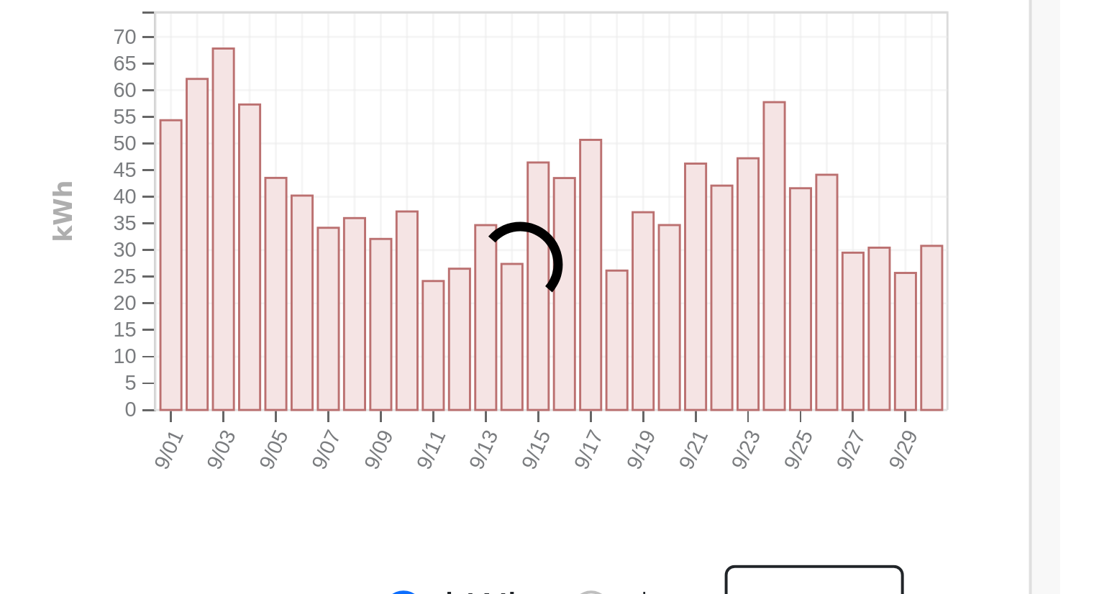
scroll to position [83, 0]
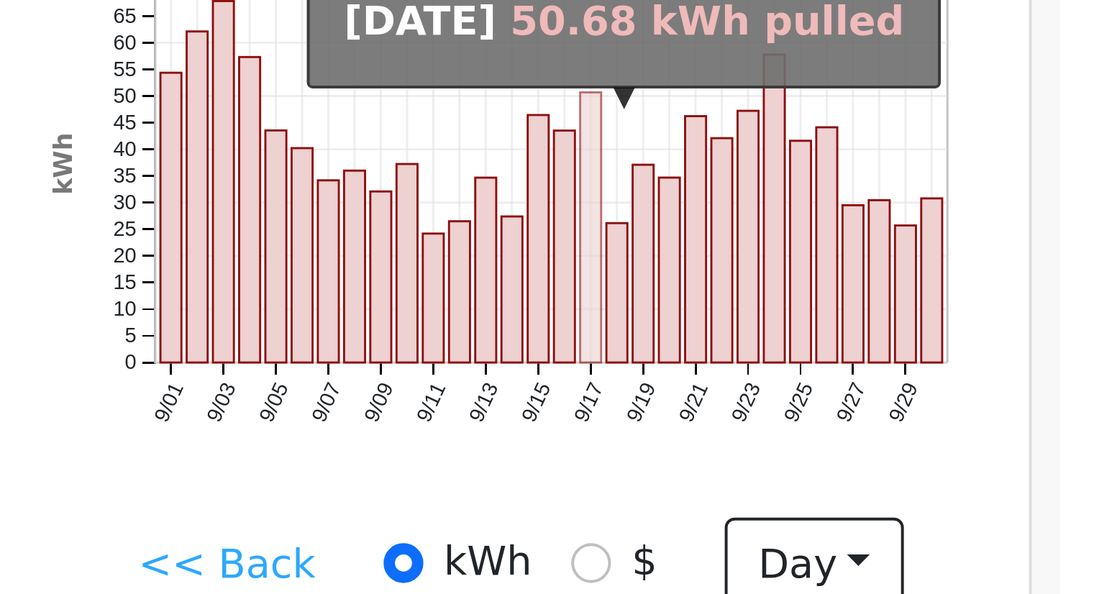
click at [961, 365] on rect "onclick=""" at bounding box center [959, 333] width 5 height 68
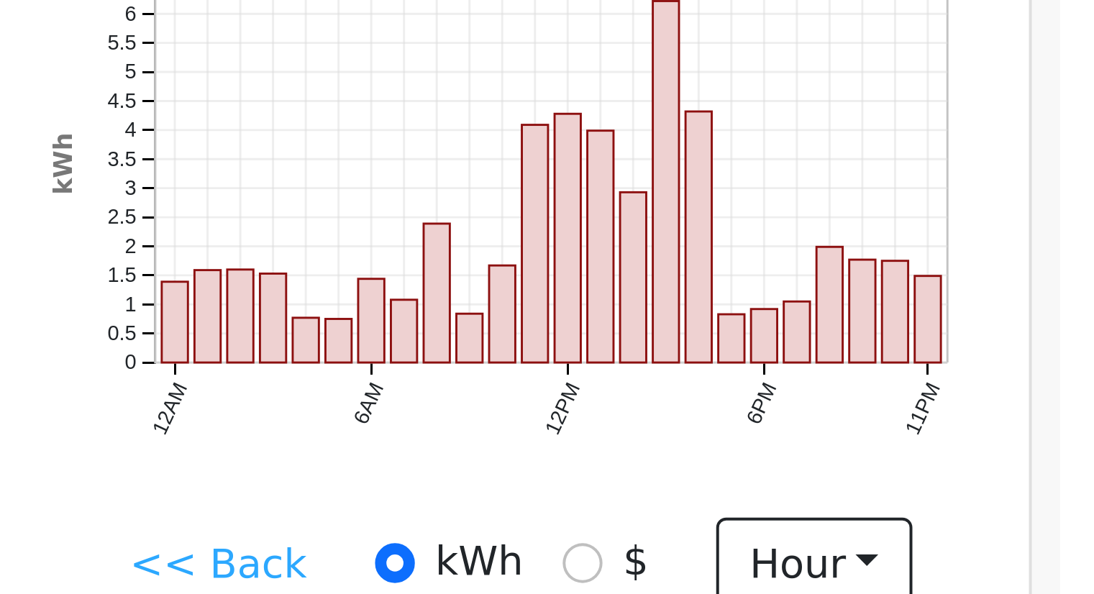
click at [930, 388] on icon "Pull 50.7 kWh 12AM 6AM 12PM 6PM 11PM 0 0.5 1 1.5 2 2.5 3 3.5 4 4.5 5 5.5 6 6.5 …" at bounding box center [942, 330] width 237 height 150
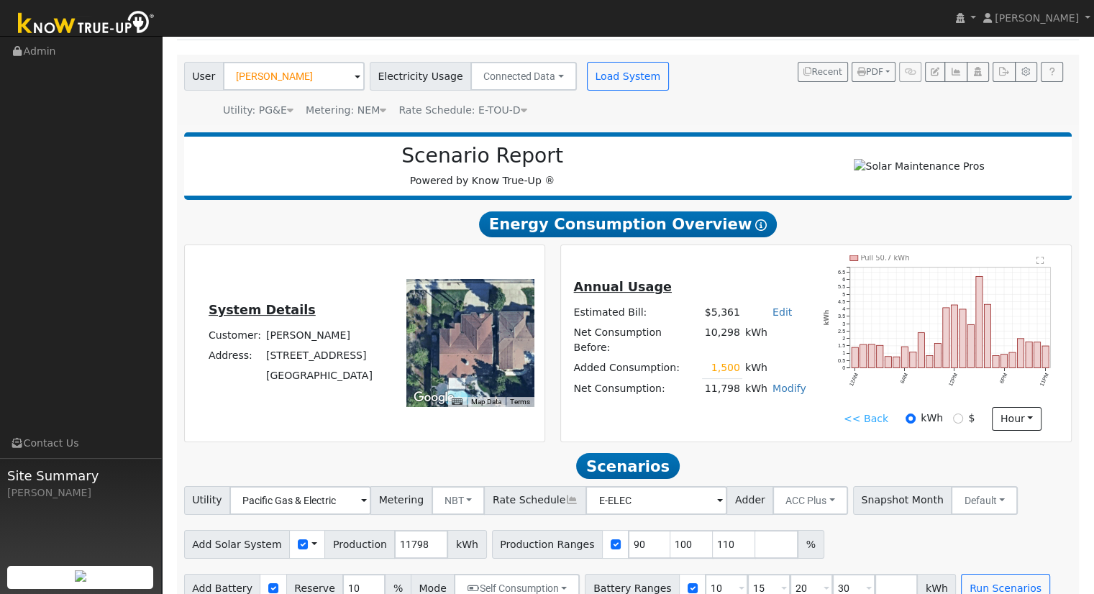
click at [860, 422] on link "<< Back" at bounding box center [866, 418] width 45 height 15
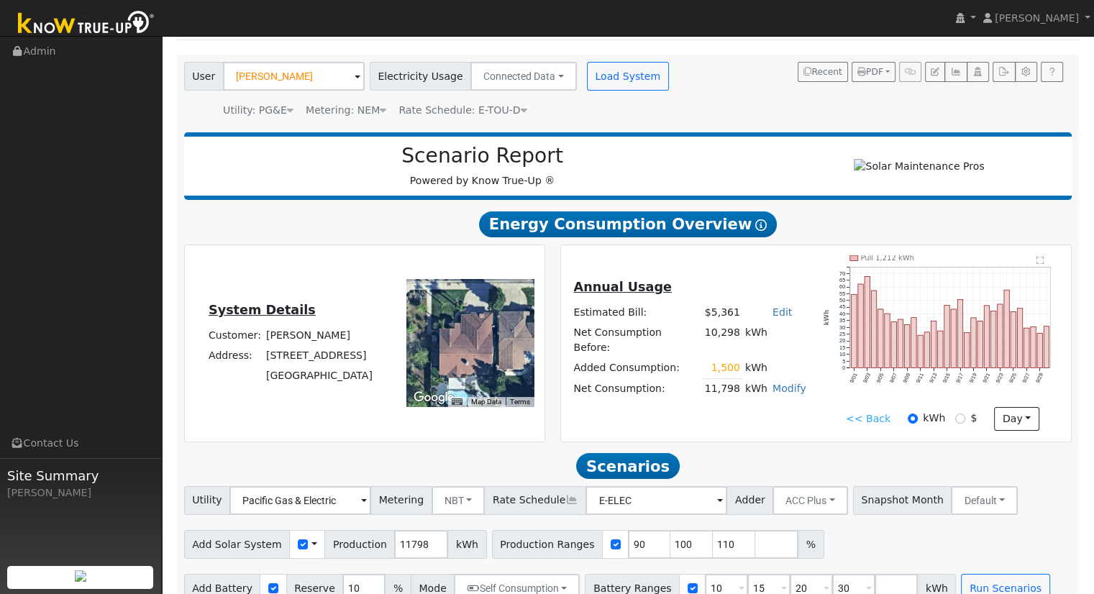
click at [873, 423] on link "<< Back" at bounding box center [868, 418] width 45 height 15
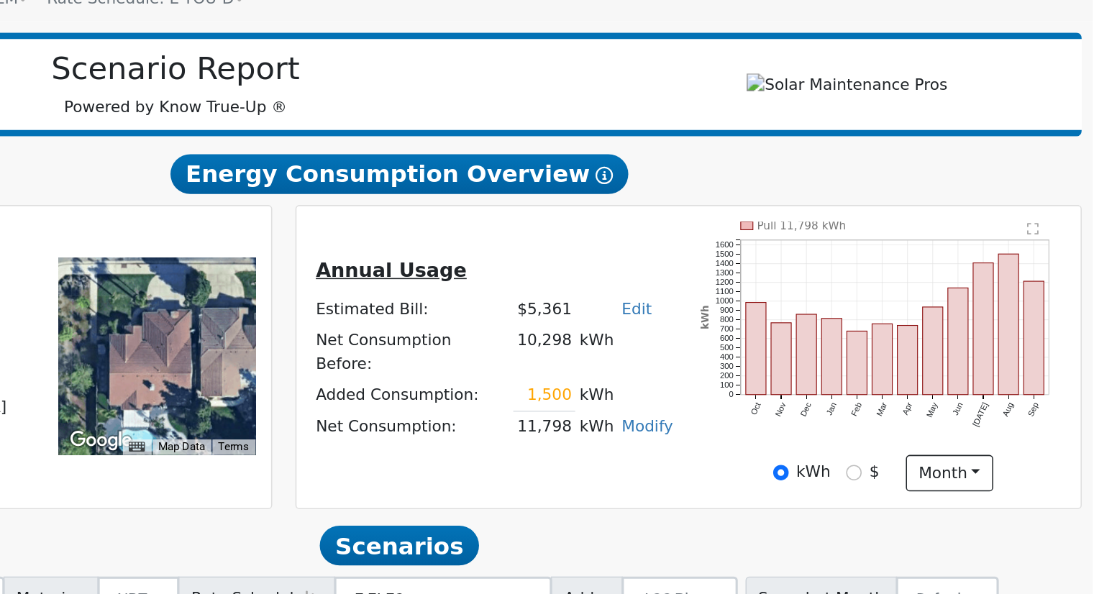
scroll to position [71, 0]
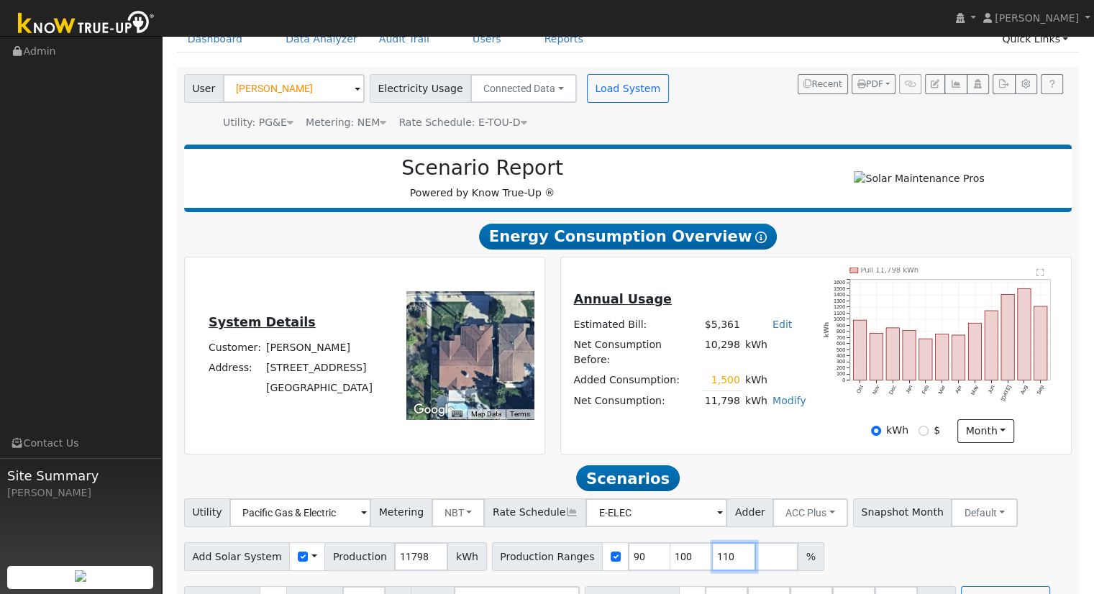
click at [713, 563] on input "110" at bounding box center [734, 556] width 43 height 29
type input "1"
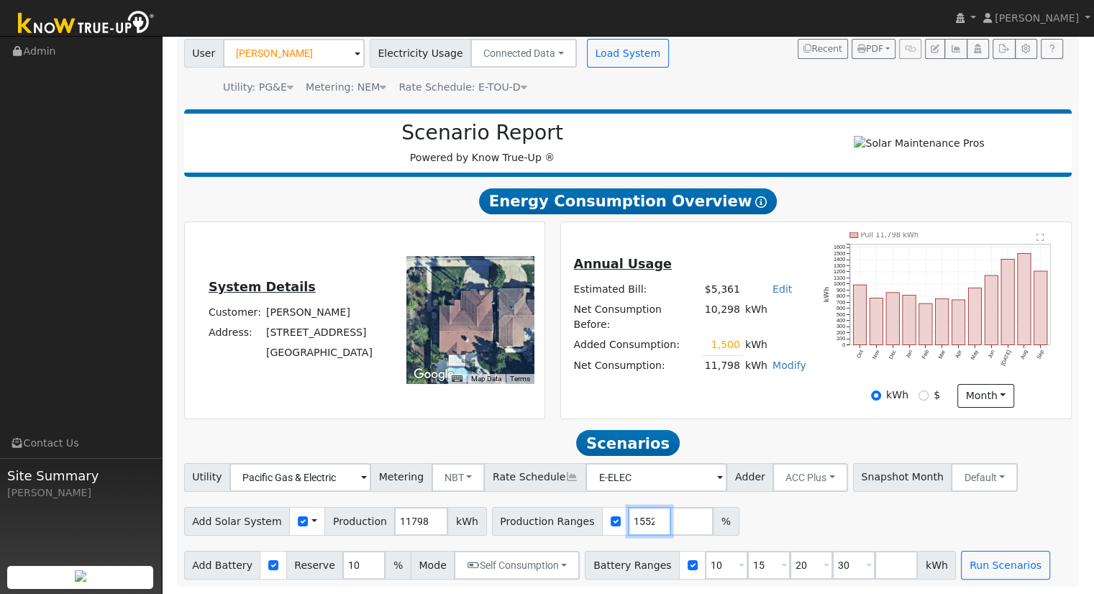
scroll to position [0, 32]
type input "131.615528"
click at [832, 565] on input "30" at bounding box center [853, 565] width 43 height 29
type input "3"
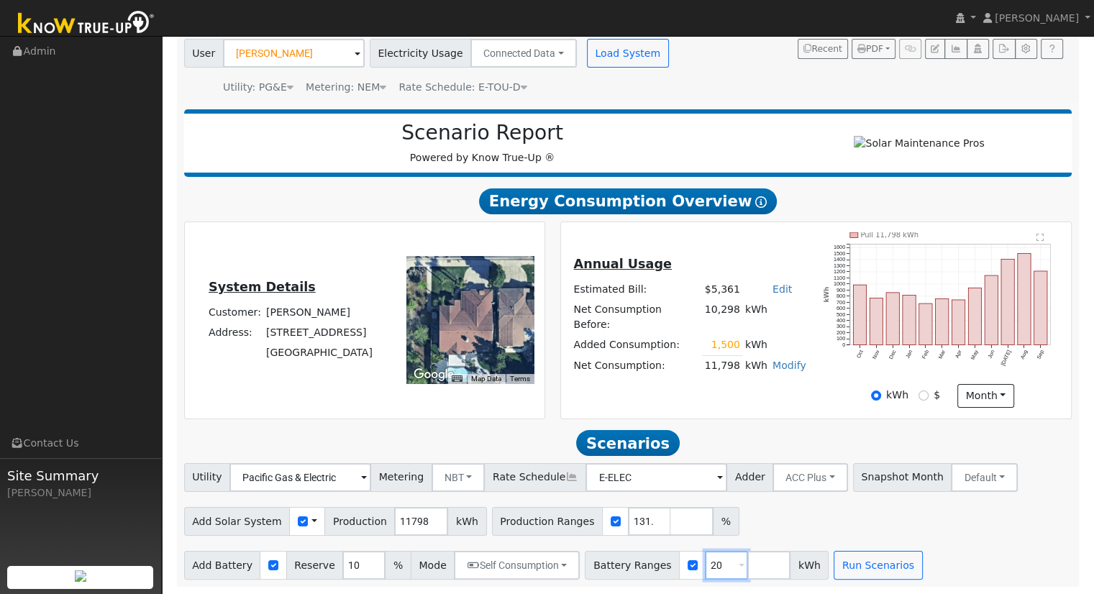
type input "20"
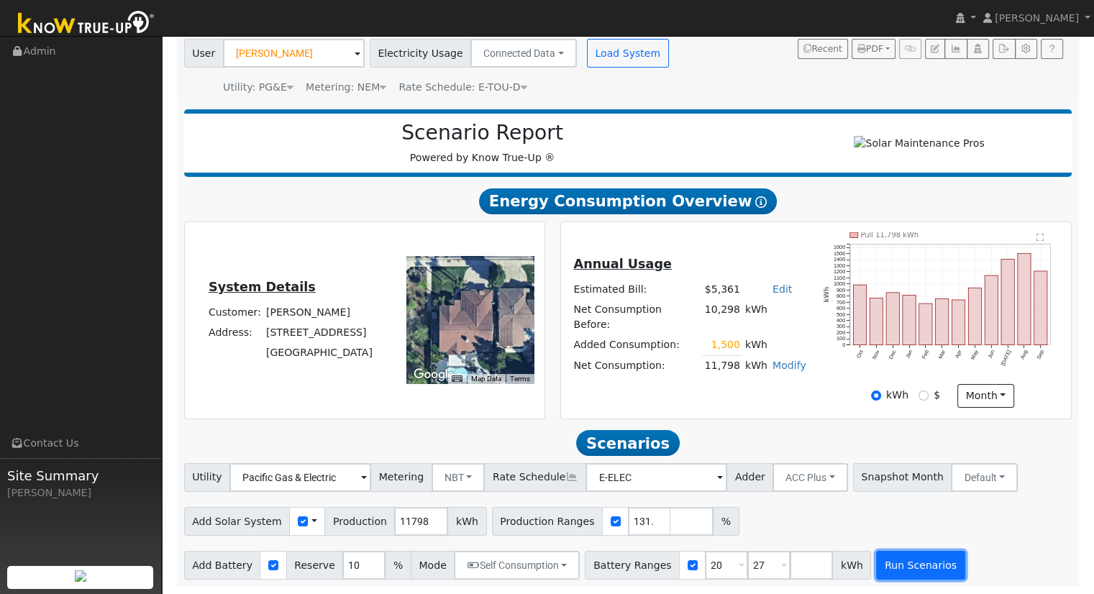
click at [876, 562] on button "Run Scenarios" at bounding box center [920, 565] width 88 height 29
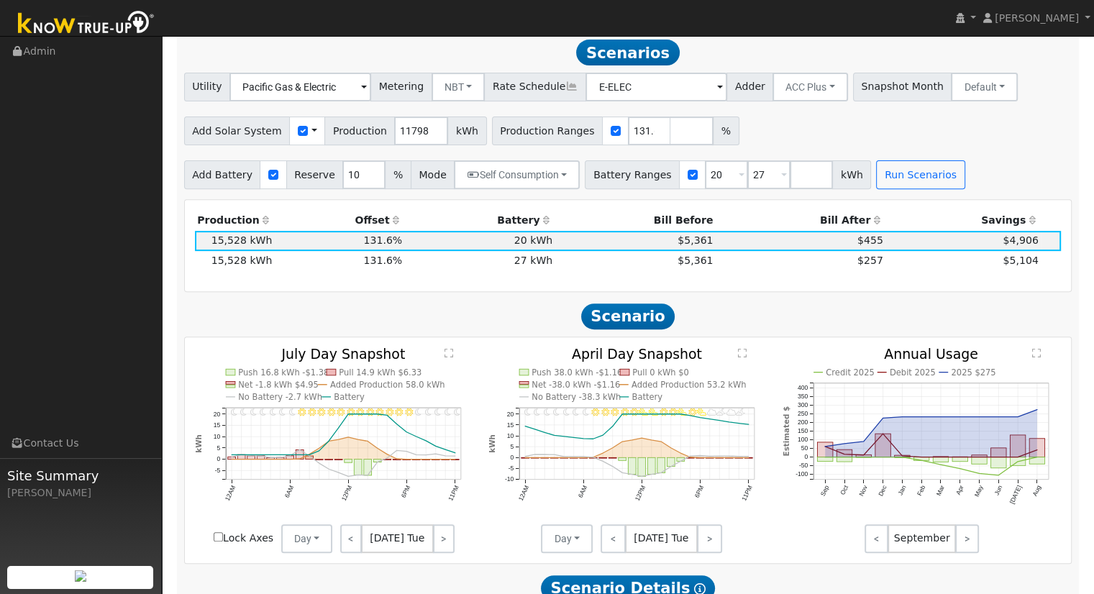
scroll to position [498, 0]
click at [747, 178] on input "27" at bounding box center [768, 174] width 43 height 29
type input "2"
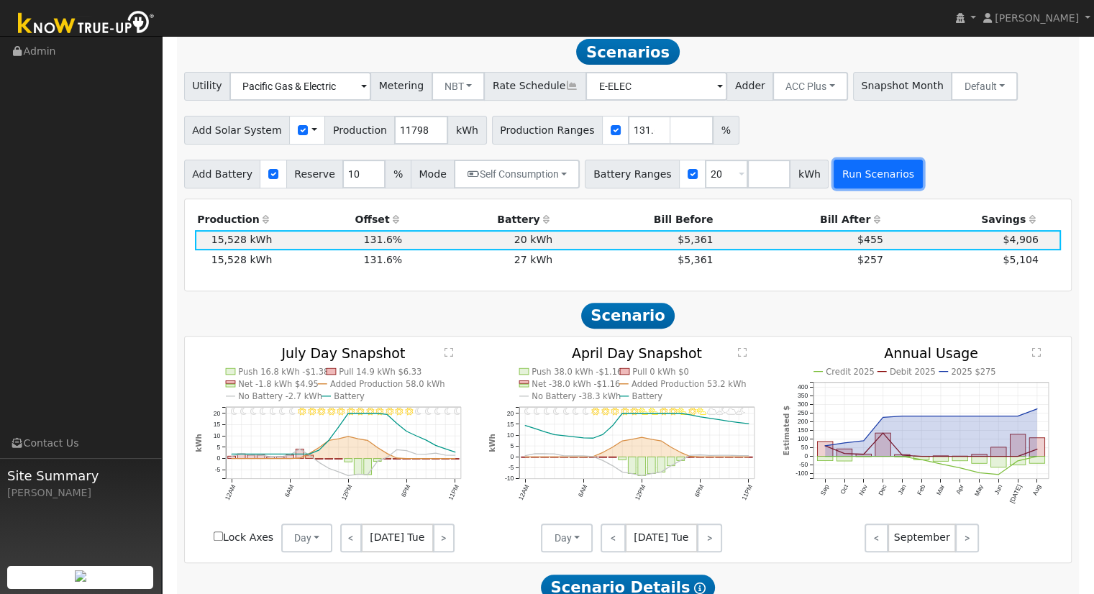
click at [840, 179] on button "Run Scenarios" at bounding box center [878, 174] width 88 height 29
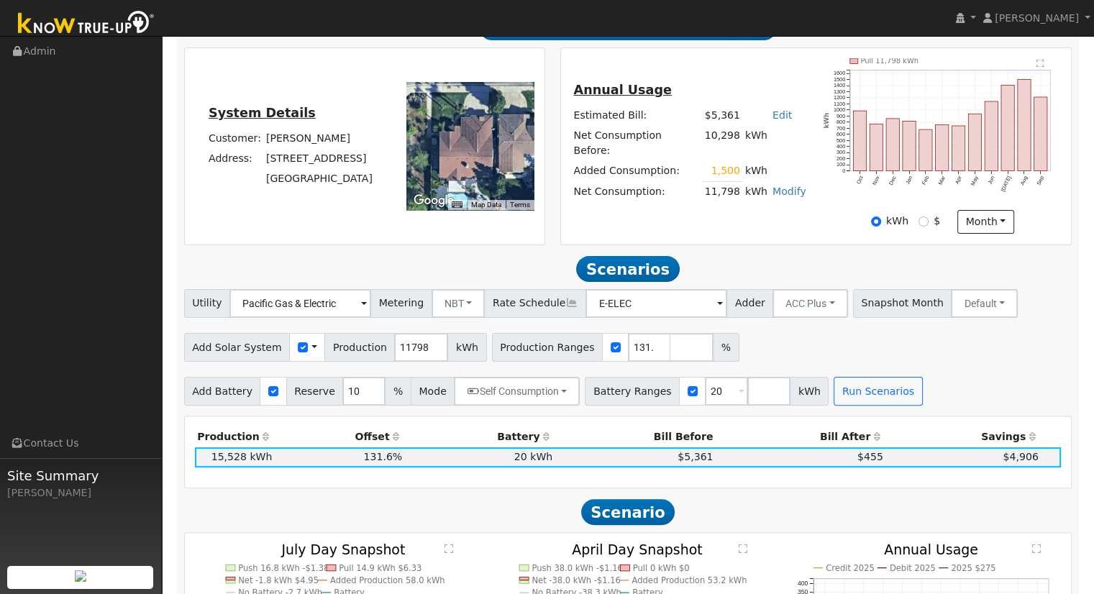
scroll to position [280, 0]
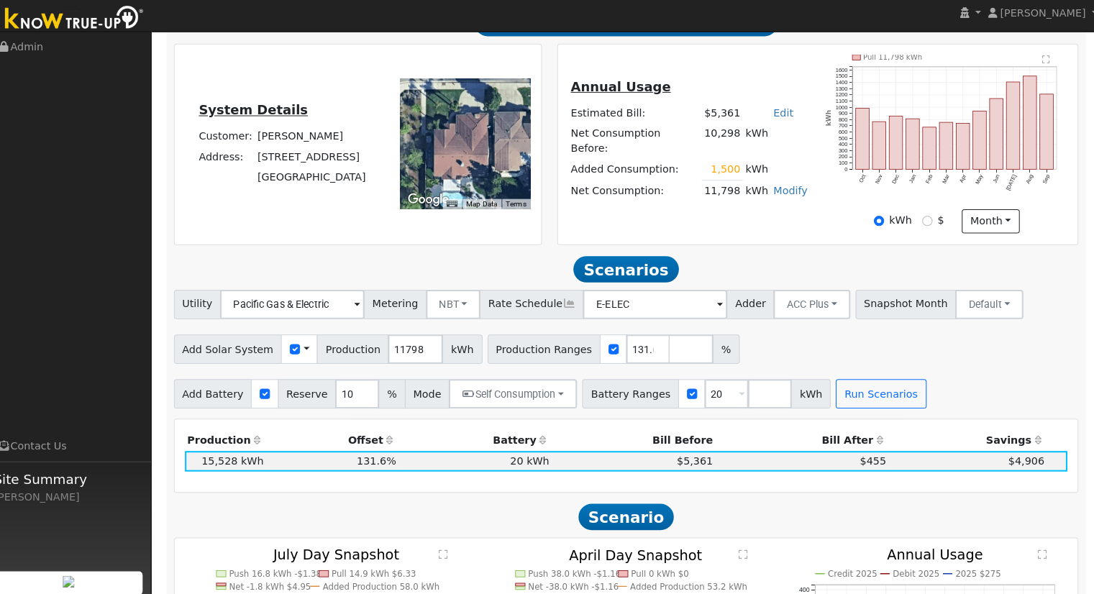
click at [733, 195] on td "11,798" at bounding box center [722, 192] width 40 height 21
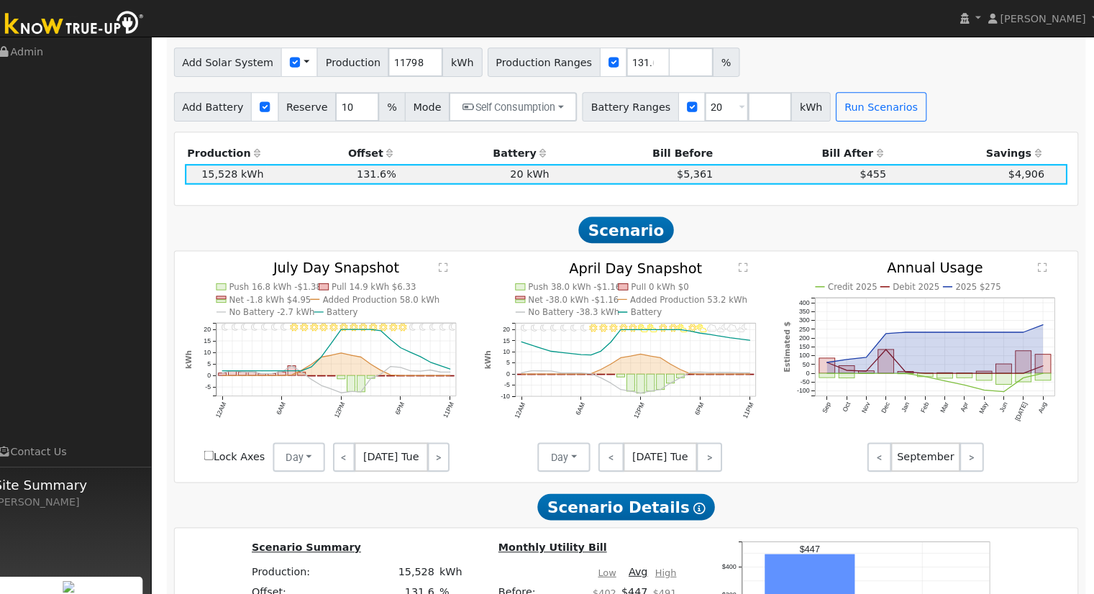
scroll to position [496, 0]
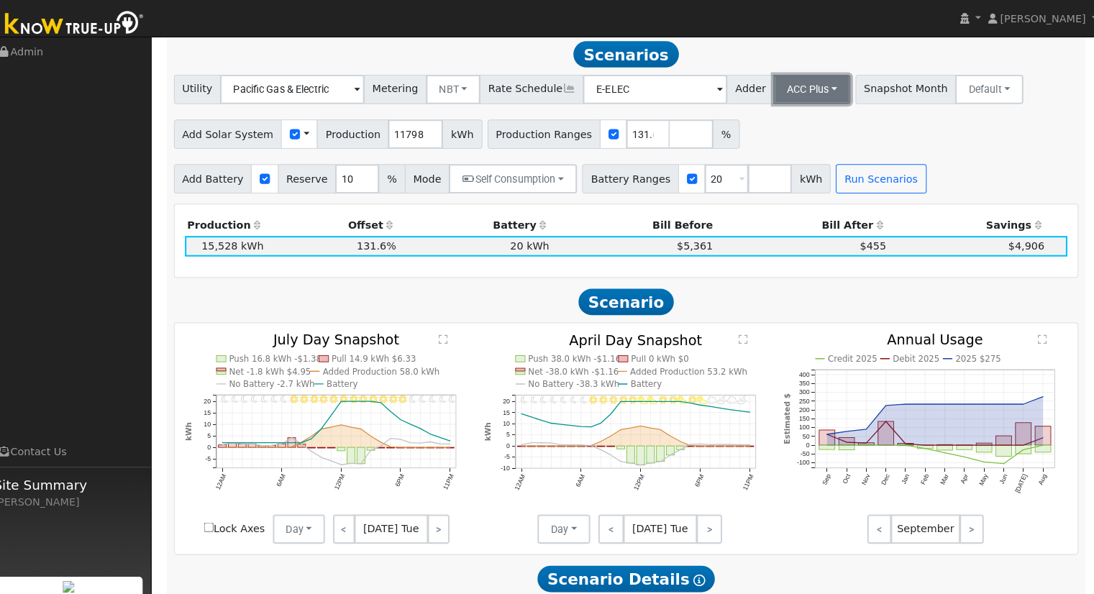
click at [802, 88] on button "ACC Plus" at bounding box center [811, 87] width 76 height 29
click at [788, 168] on link "SB-535" at bounding box center [795, 160] width 100 height 20
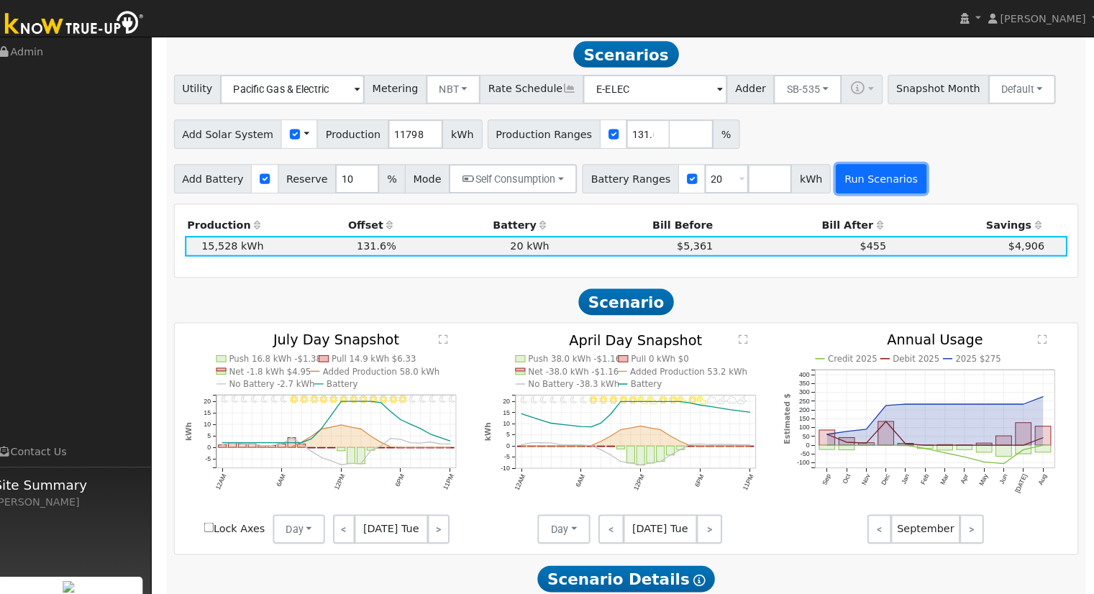
click at [841, 179] on button "Run Scenarios" at bounding box center [878, 175] width 88 height 29
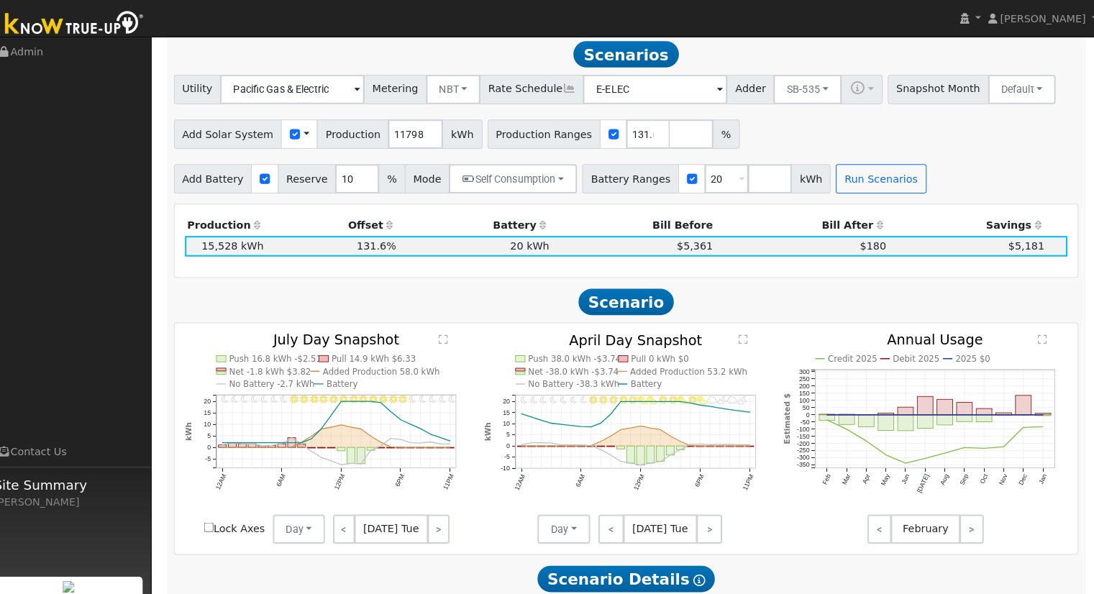
scroll to position [498, 0]
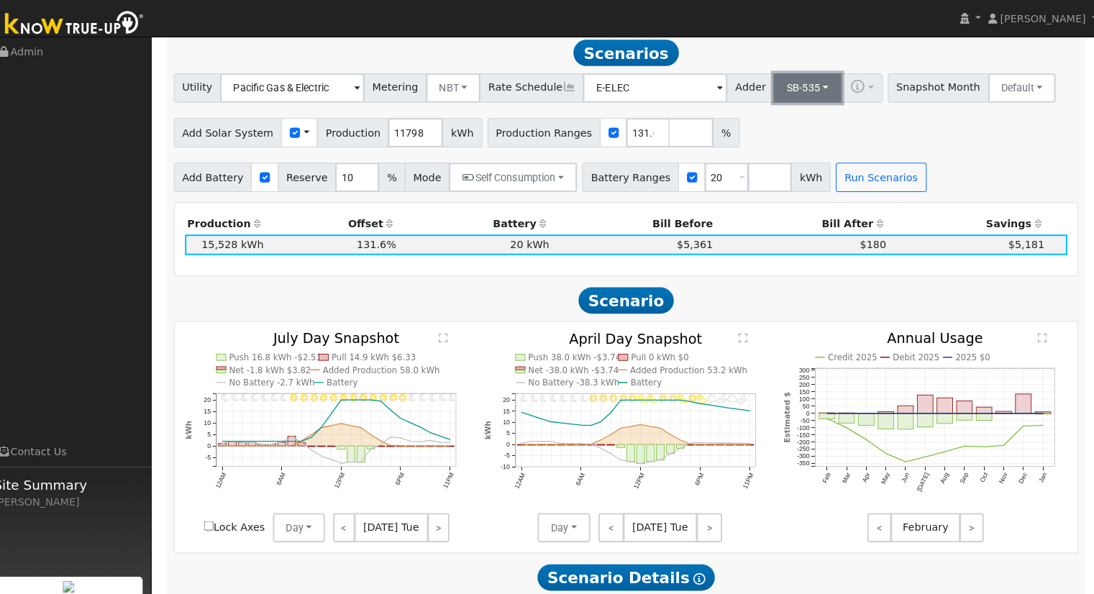
click at [791, 85] on button "SB-535" at bounding box center [806, 86] width 67 height 29
click at [801, 142] on link "ACC Plus" at bounding box center [795, 138] width 100 height 20
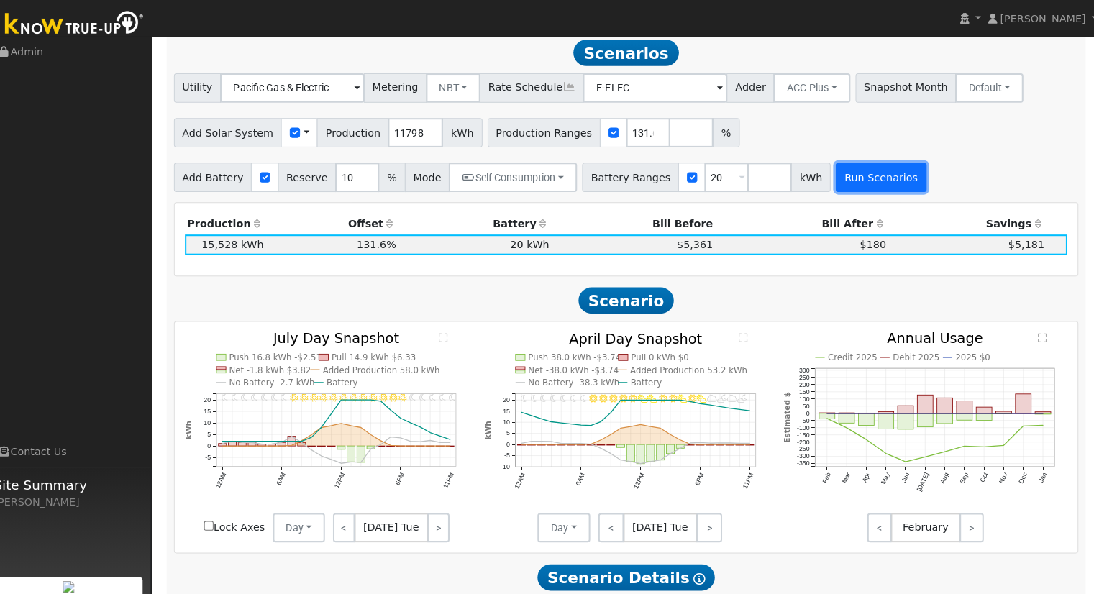
click at [842, 184] on button "Run Scenarios" at bounding box center [878, 174] width 88 height 29
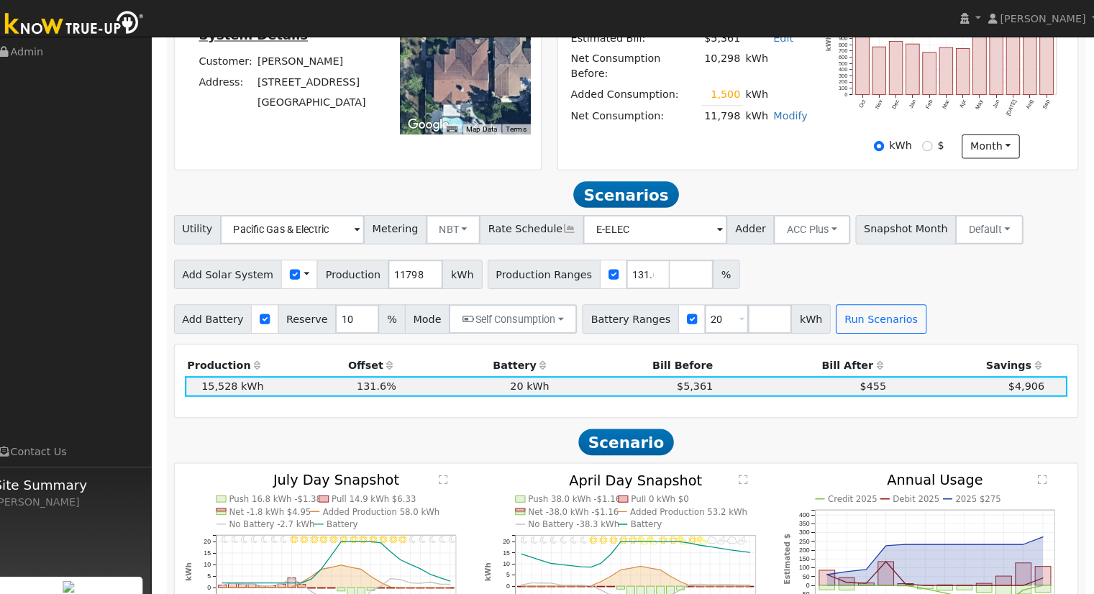
scroll to position [276, 0]
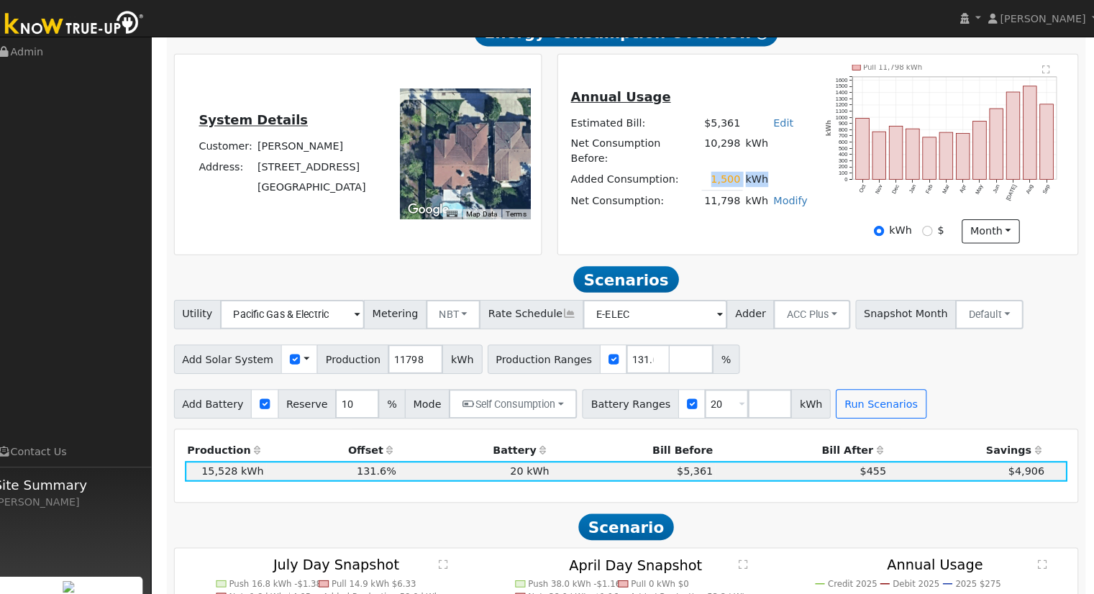
drag, startPoint x: 708, startPoint y: 174, endPoint x: 765, endPoint y: 178, distance: 57.0
click at [764, 178] on tr "Added Consumption: 1,500 kWh" at bounding box center [689, 176] width 237 height 21
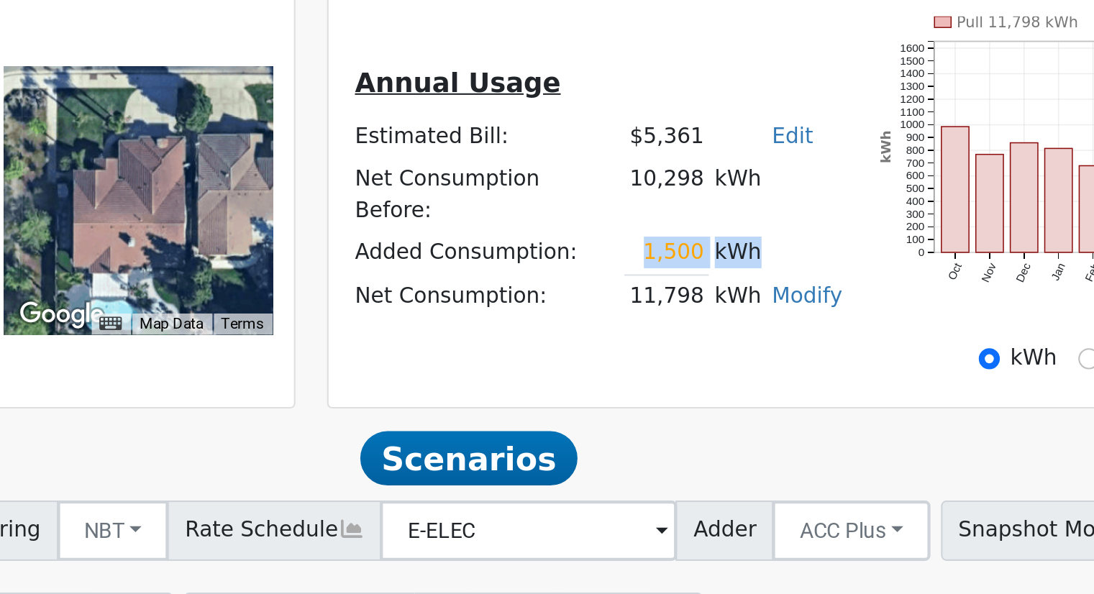
scroll to position [265, 0]
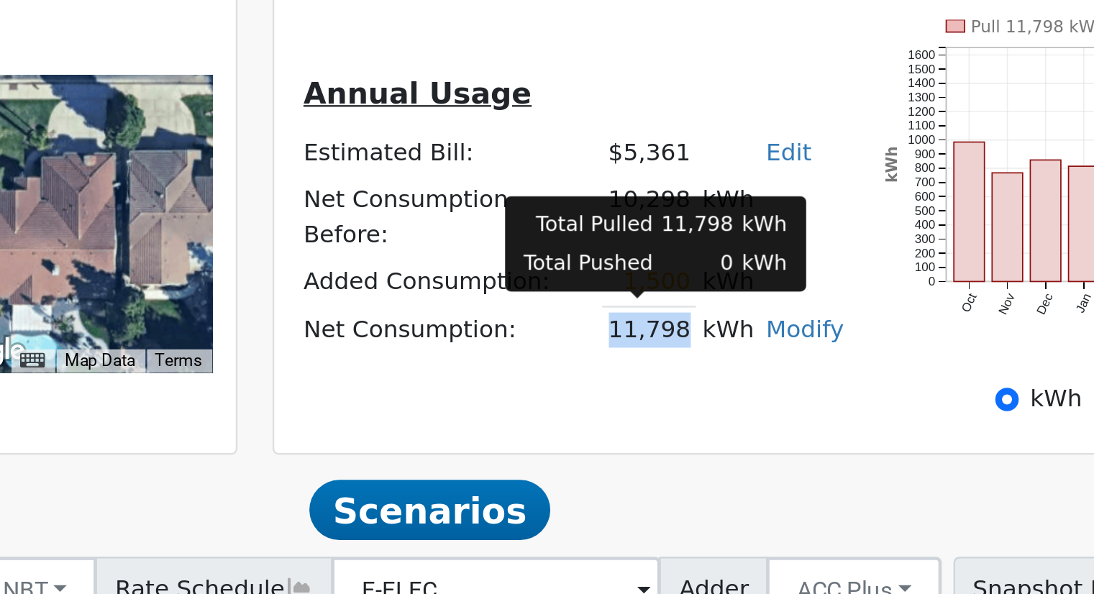
drag, startPoint x: 704, startPoint y: 202, endPoint x: 732, endPoint y: 204, distance: 27.4
click at [732, 204] on td "11,798" at bounding box center [722, 207] width 40 height 21
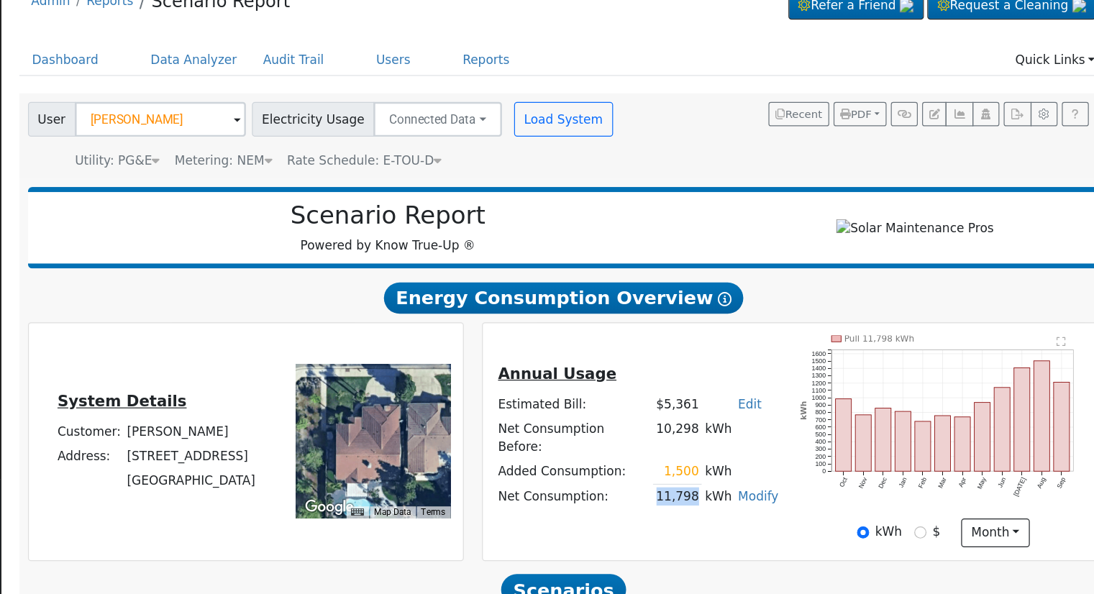
scroll to position [0, 0]
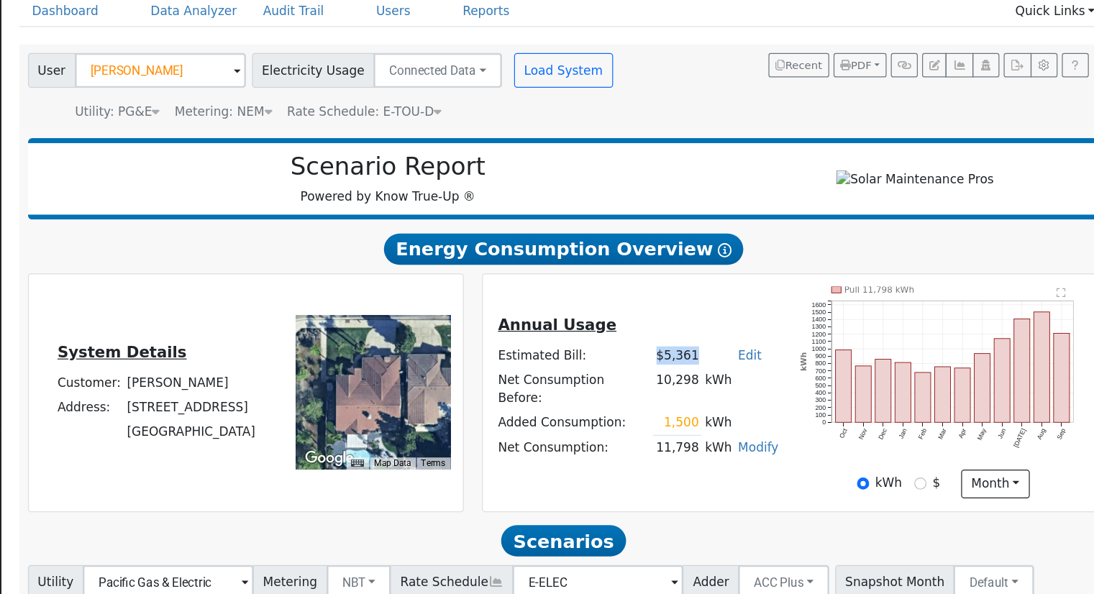
drag, startPoint x: 706, startPoint y: 408, endPoint x: 750, endPoint y: 409, distance: 44.6
click at [750, 406] on tr "Estimated Bill: $5,361 Edit Estimated Bill $ Annual" at bounding box center [689, 396] width 237 height 20
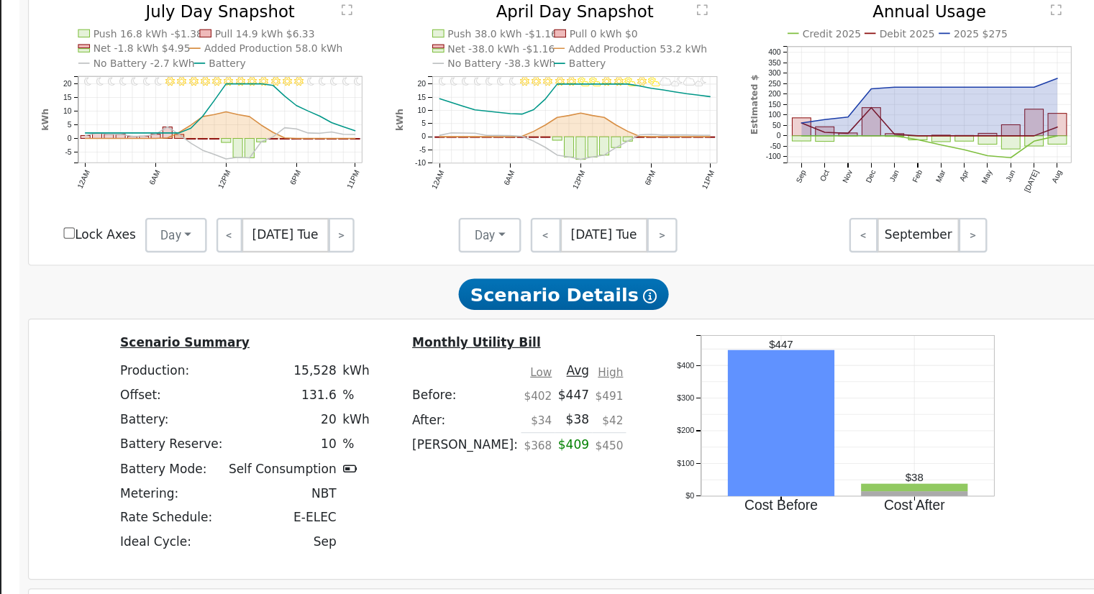
scroll to position [834, 0]
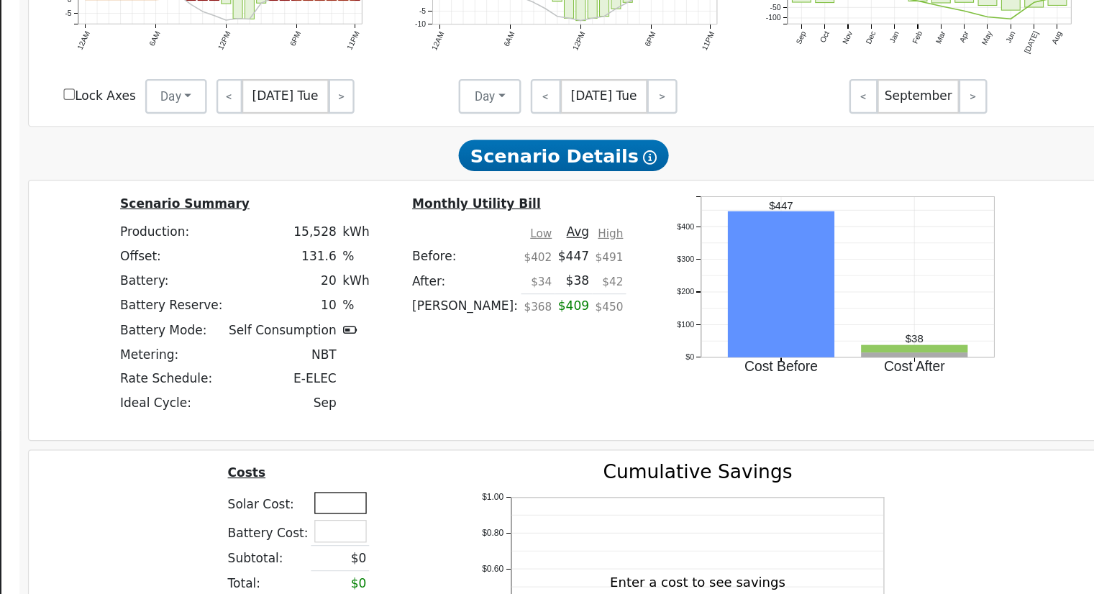
click at [441, 524] on input "text" at bounding box center [443, 518] width 43 height 18
type input "$51,450"
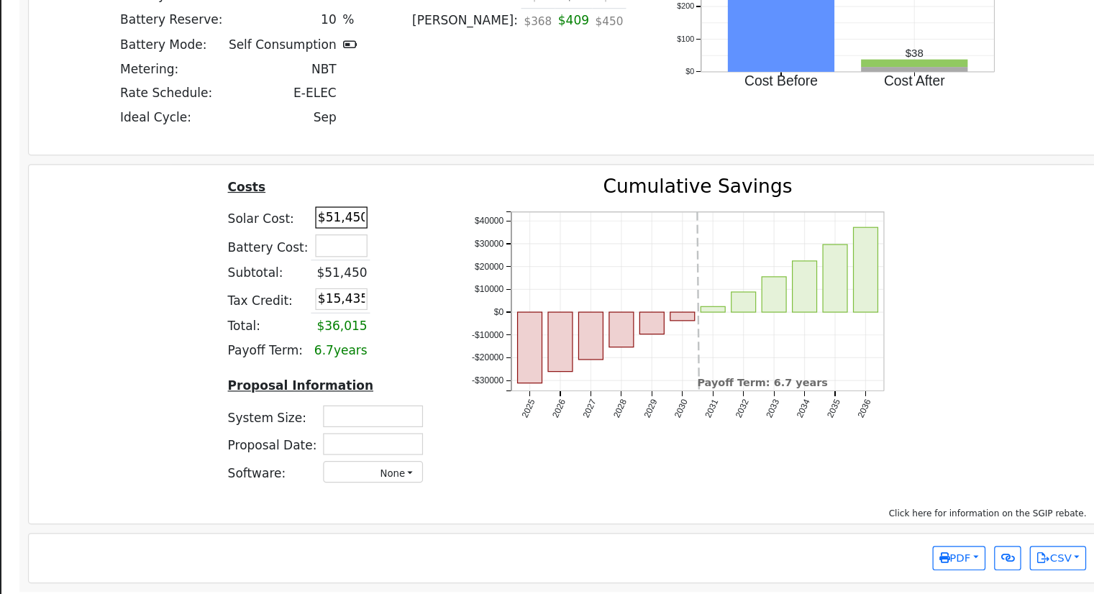
scroll to position [1073, 0]
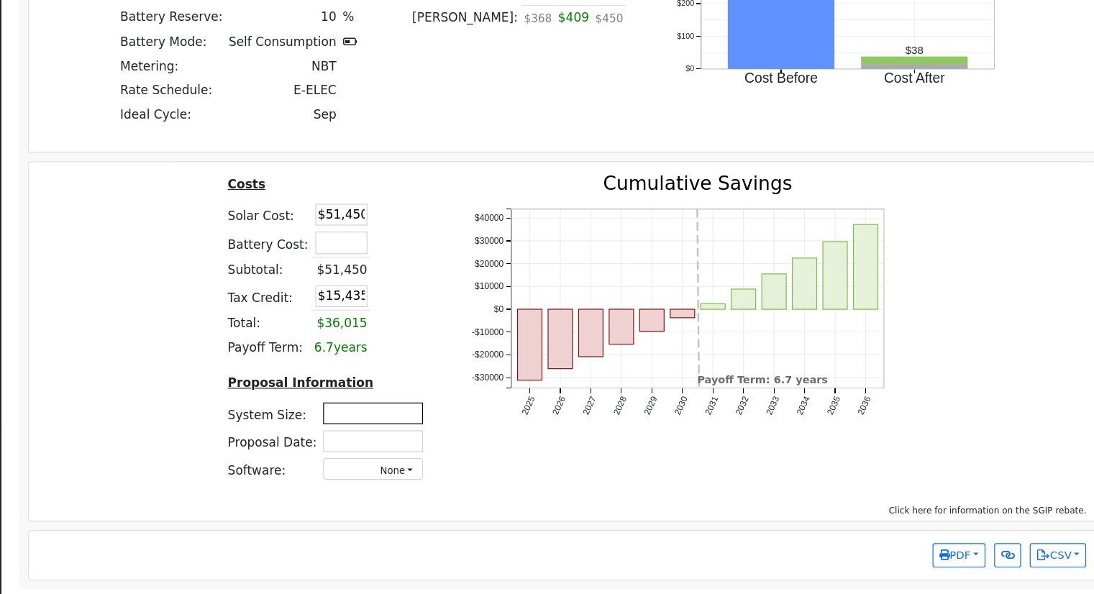
click at [453, 446] on input "text" at bounding box center [470, 444] width 83 height 18
click at [470, 380] on td at bounding box center [480, 369] width 25 height 21
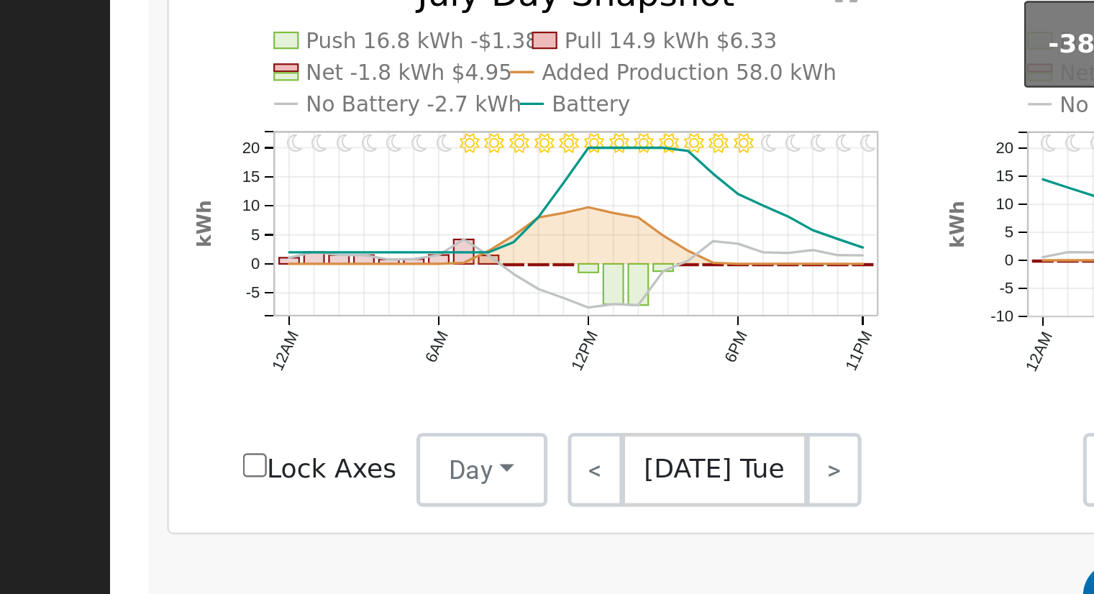
scroll to position [633, 0]
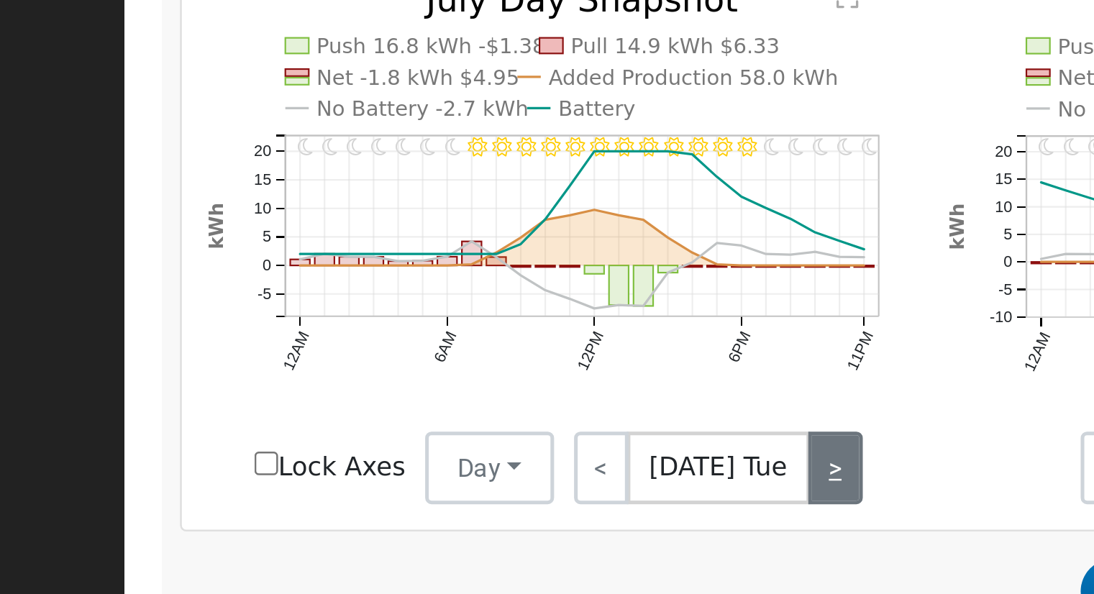
click at [442, 382] on link ">" at bounding box center [444, 382] width 22 height 29
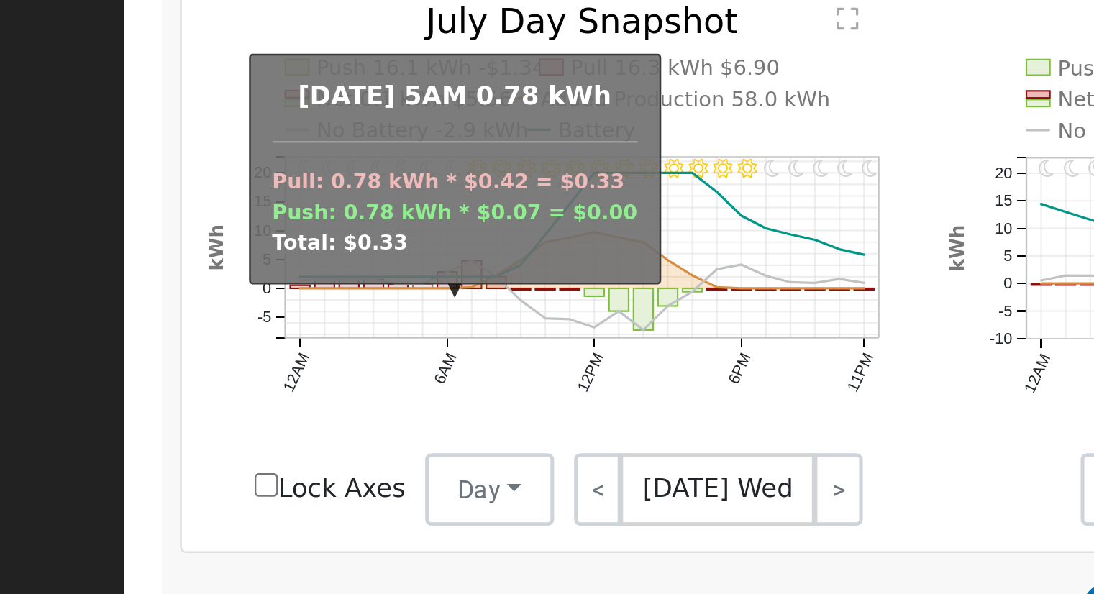
scroll to position [632, 0]
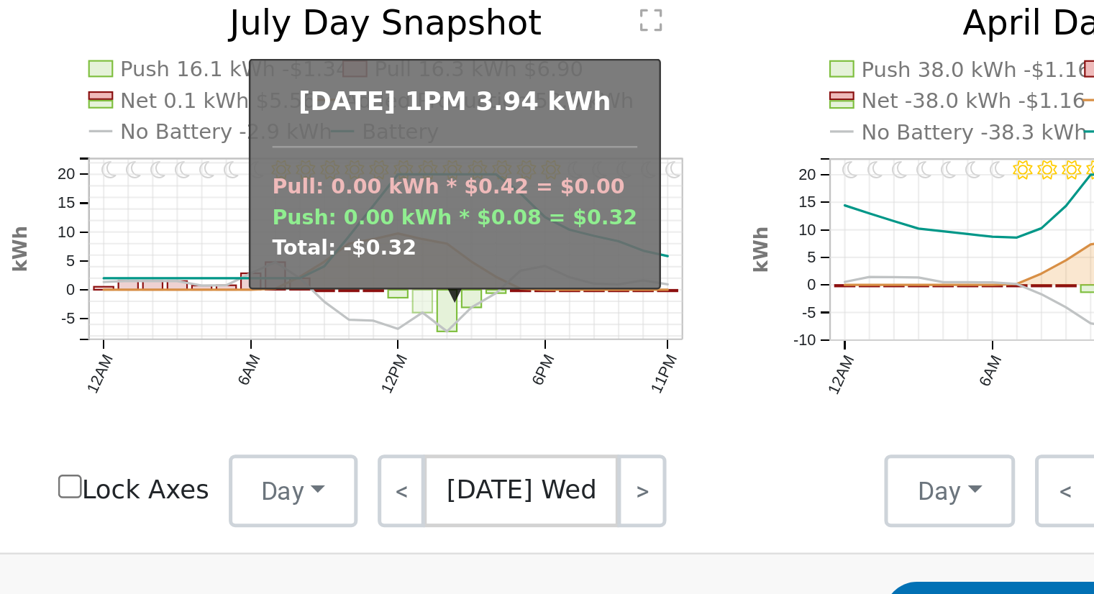
click at [481, 342] on div "11PM - undefined 10PM - PartlyCloudy 9PM - MostlyCloudy 8PM - PartlyCloudy 7PM …" at bounding box center [628, 279] width 294 height 177
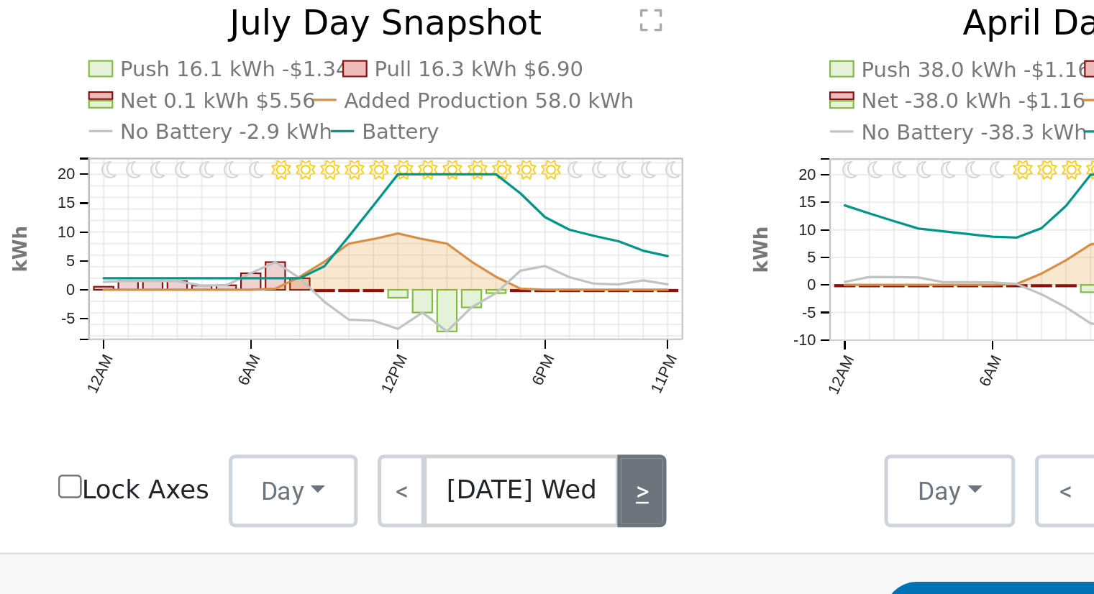
click at [438, 390] on link ">" at bounding box center [444, 382] width 19 height 29
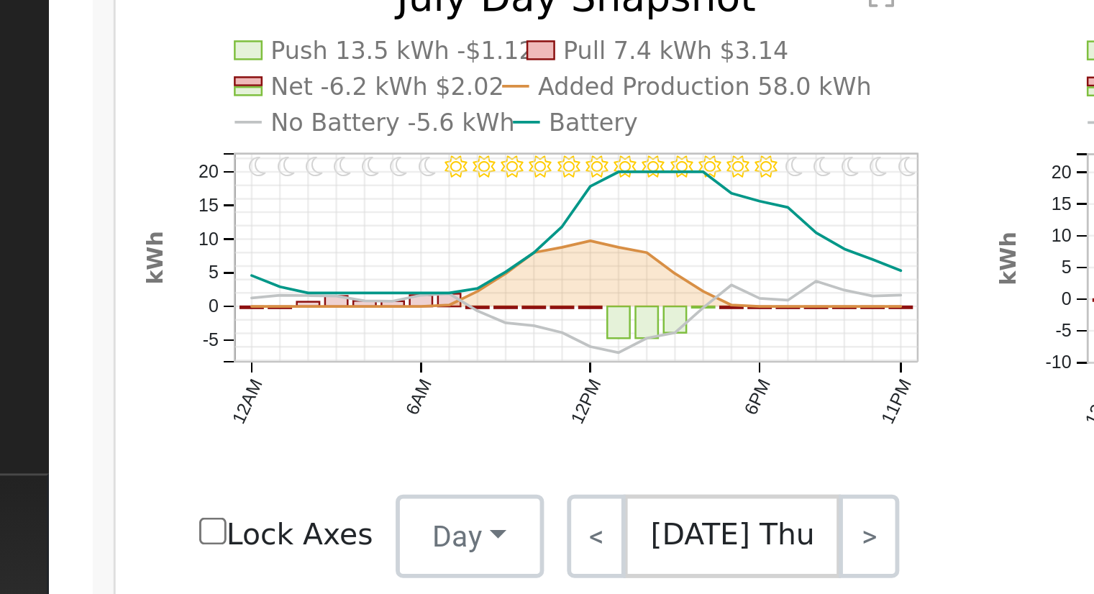
scroll to position [536, 0]
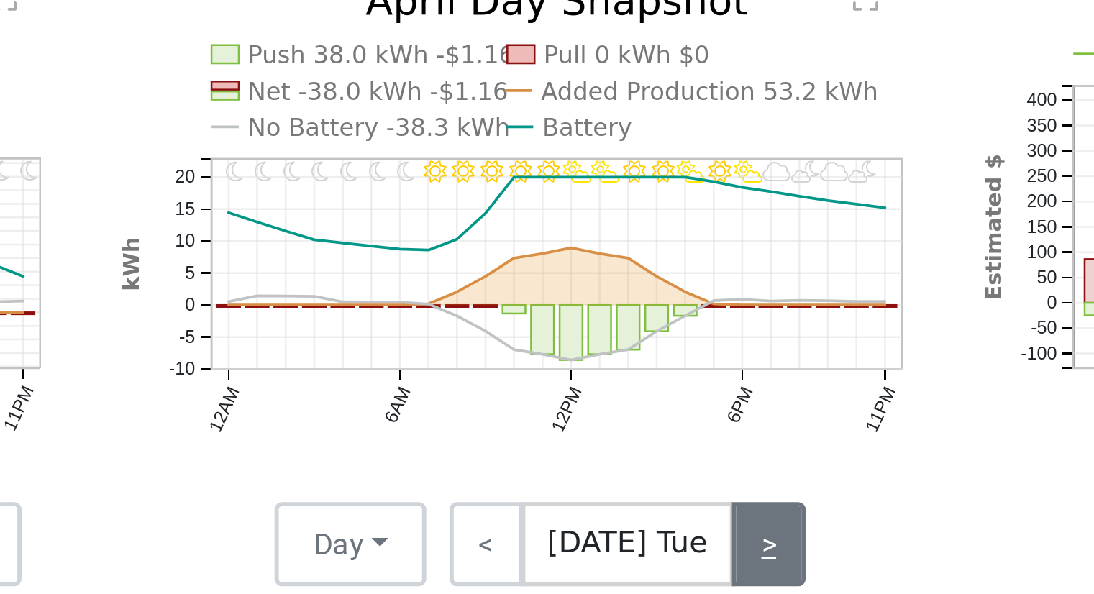
click at [713, 485] on link ">" at bounding box center [709, 479] width 25 height 29
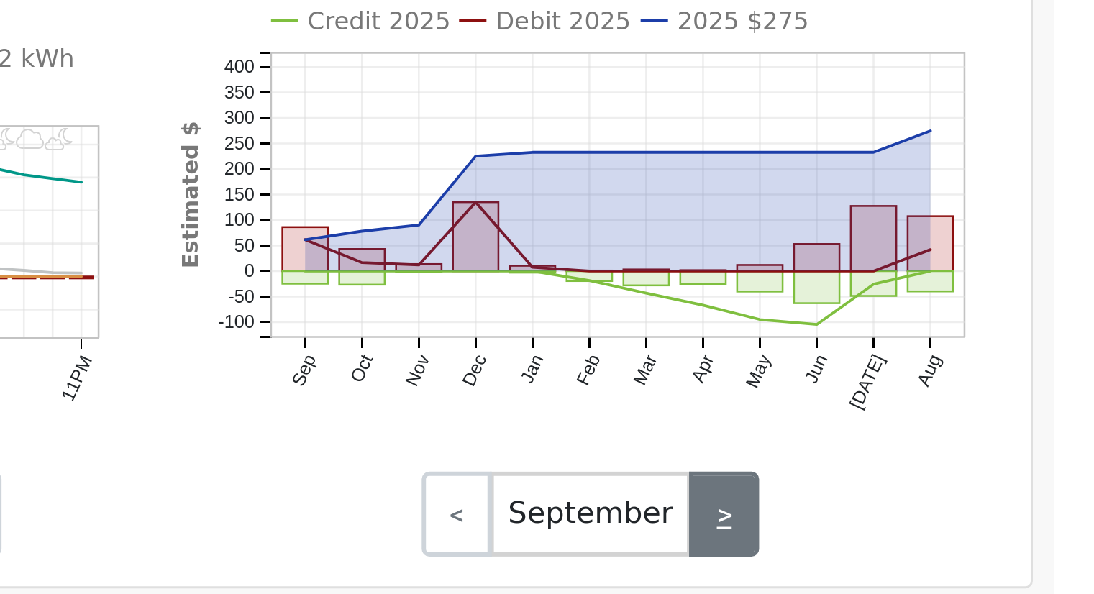
click at [970, 486] on link ">" at bounding box center [967, 479] width 24 height 29
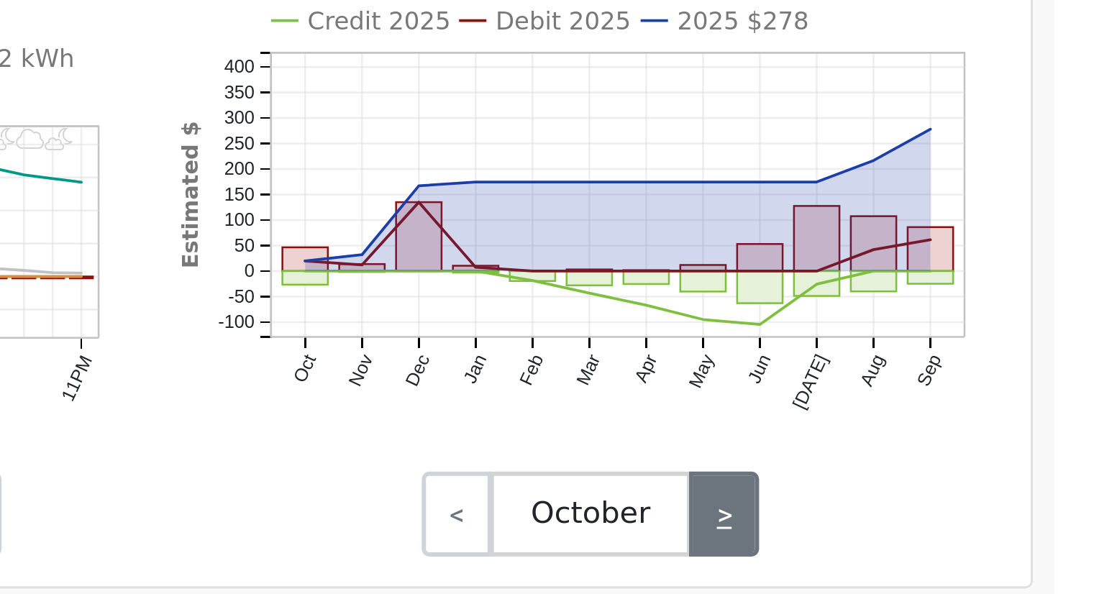
click at [970, 486] on link ">" at bounding box center [967, 479] width 24 height 29
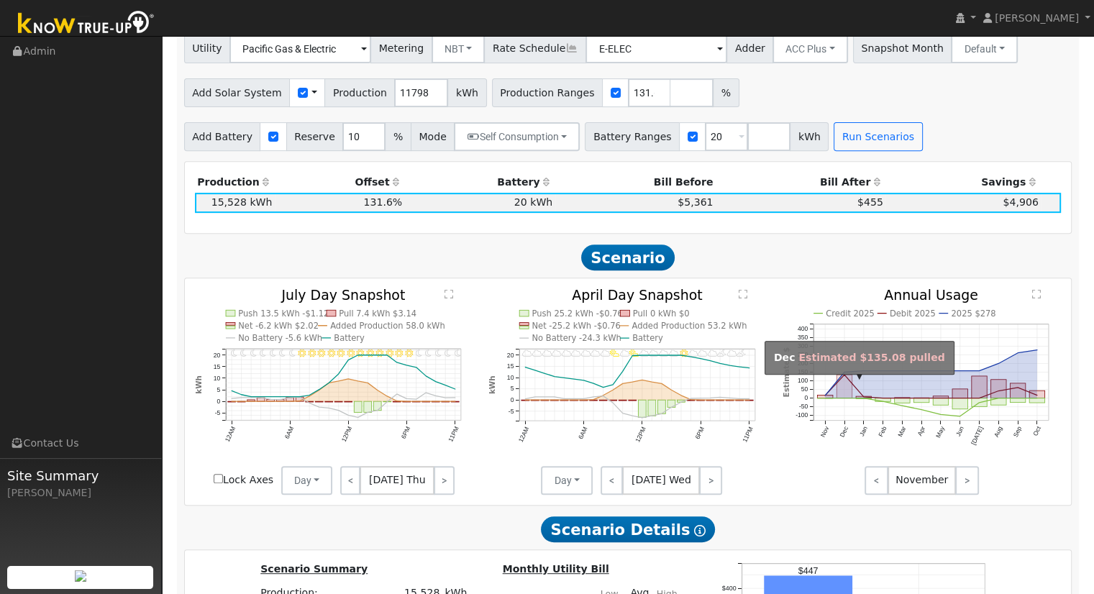
scroll to position [532, 0]
